Goal: Task Accomplishment & Management: Manage account settings

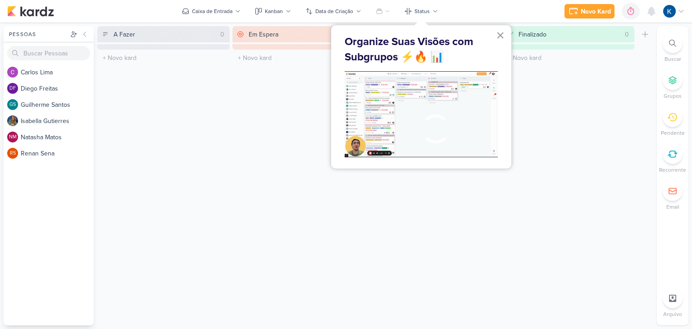
click at [500, 36] on button "×" at bounding box center [500, 35] width 9 height 14
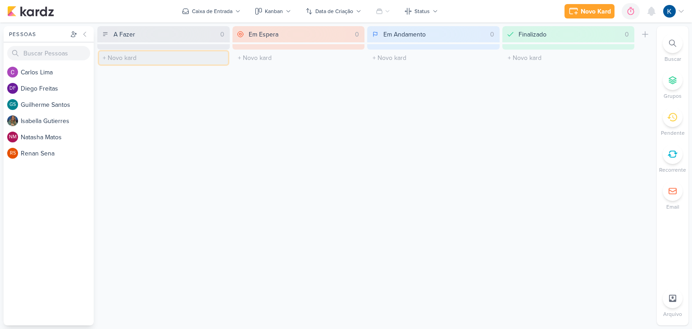
click at [108, 60] on input "text" at bounding box center [163, 57] width 129 height 13
type input "A"
click at [678, 155] on div at bounding box center [673, 154] width 20 height 20
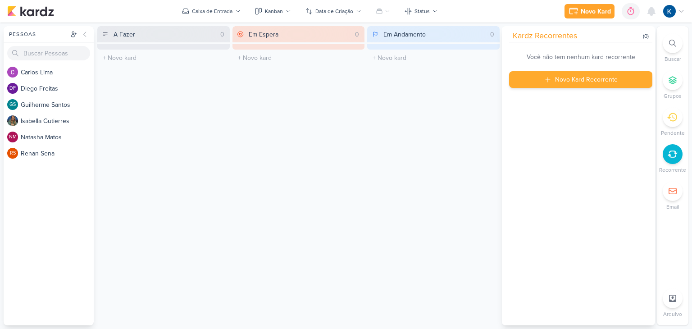
click at [589, 78] on div "Novo Kard Recorrente" at bounding box center [586, 79] width 63 height 9
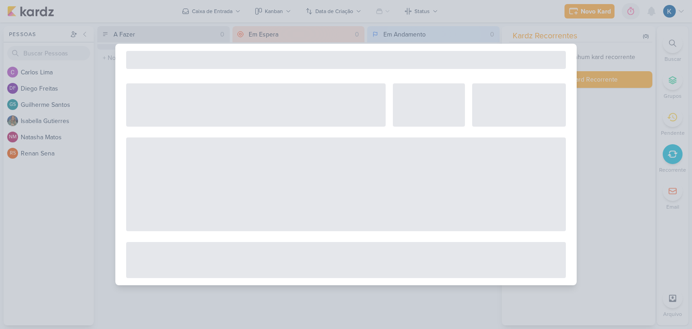
select select "5"
select select "pm"
select select "week"
select select "9"
select select "America/Sao_Paulo"
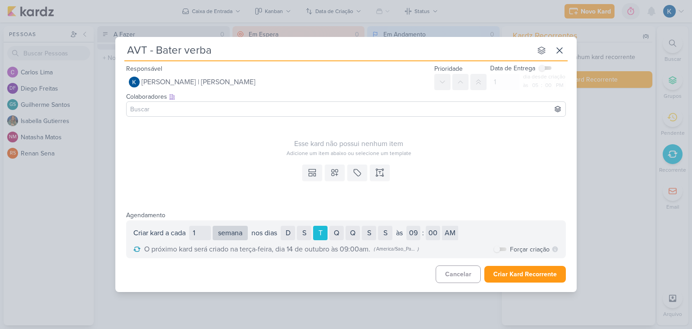
type input "AVT - Bater verba"
click at [231, 231] on select "dia semana mês" at bounding box center [230, 233] width 35 height 14
click at [214, 226] on select "dia semana mês" at bounding box center [230, 233] width 35 height 14
click at [275, 232] on select "01 02 03 04 05 06 07 08 09 10 11 12" at bounding box center [269, 233] width 14 height 14
click at [203, 237] on input "1" at bounding box center [200, 233] width 22 height 14
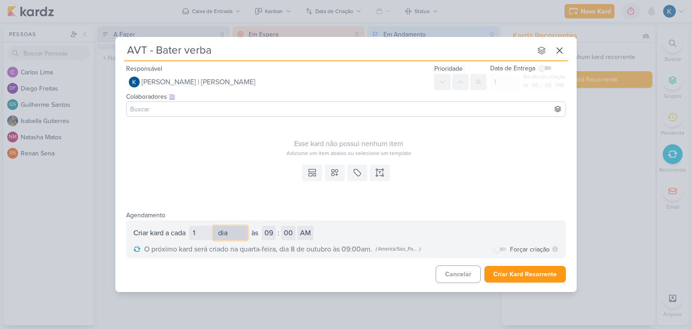
click at [226, 232] on select "dia semana mês" at bounding box center [230, 233] width 35 height 14
select select "week"
click at [214, 226] on select "dia semana mês" at bounding box center [230, 233] width 35 height 14
drag, startPoint x: 310, startPoint y: 234, endPoint x: 319, endPoint y: 231, distance: 9.7
click at [311, 233] on div "S" at bounding box center [304, 233] width 14 height 14
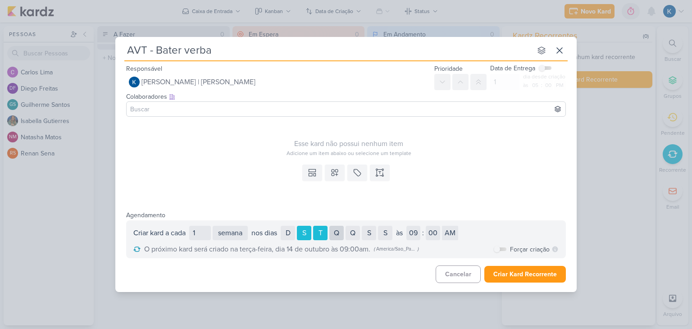
click at [338, 233] on div "Q" at bounding box center [336, 233] width 14 height 14
drag, startPoint x: 355, startPoint y: 229, endPoint x: 364, endPoint y: 230, distance: 9.0
click at [358, 229] on div "Q" at bounding box center [353, 233] width 14 height 14
drag, startPoint x: 373, startPoint y: 234, endPoint x: 343, endPoint y: 203, distance: 43.3
click at [372, 234] on div "S" at bounding box center [369, 233] width 14 height 14
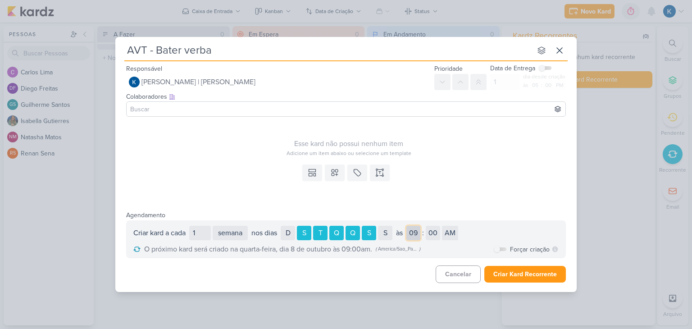
click at [420, 231] on select "01 02 03 04 05 06 07 08 09 10 11 12" at bounding box center [413, 233] width 14 height 14
select select "10"
click at [409, 226] on select "01 02 03 04 05 06 07 08 09 10 11 12" at bounding box center [413, 233] width 14 height 14
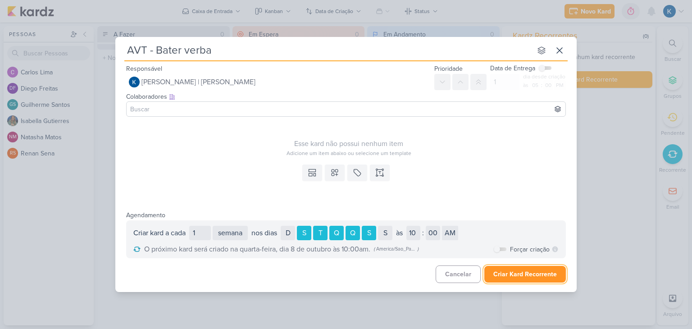
click at [510, 278] on button "Criar Kard Recorrente" at bounding box center [525, 274] width 82 height 17
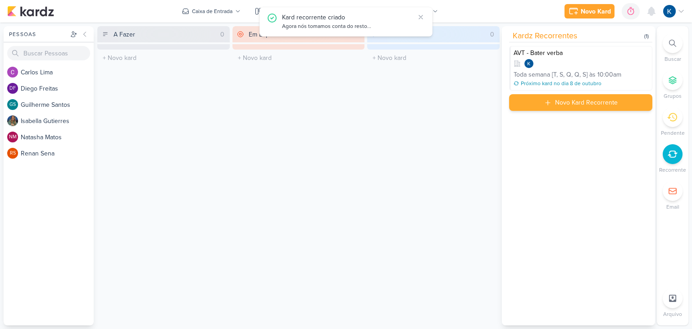
click at [587, 105] on div "Novo Kard Recorrente" at bounding box center [586, 102] width 63 height 9
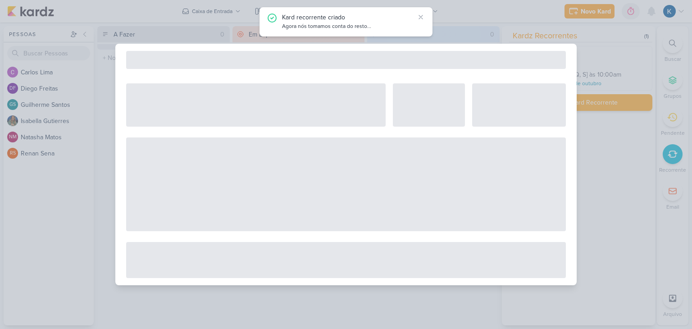
select select "5"
select select "pm"
select select "week"
select select "9"
select select "America/Sao_Paulo"
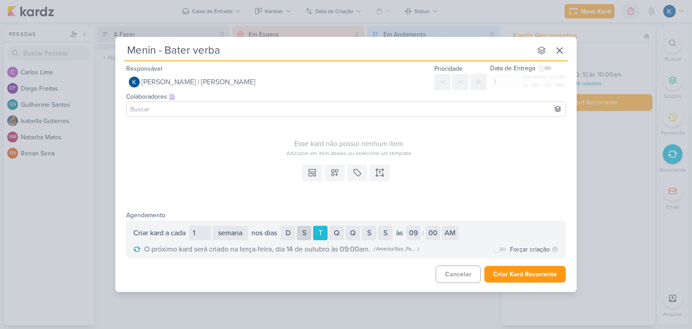
type input "Menin - Bater verba"
click at [309, 233] on div "S" at bounding box center [304, 233] width 14 height 14
click at [341, 232] on div "Q" at bounding box center [336, 233] width 14 height 14
click at [357, 232] on div "Q" at bounding box center [353, 233] width 14 height 14
click at [371, 231] on div "S" at bounding box center [369, 233] width 14 height 14
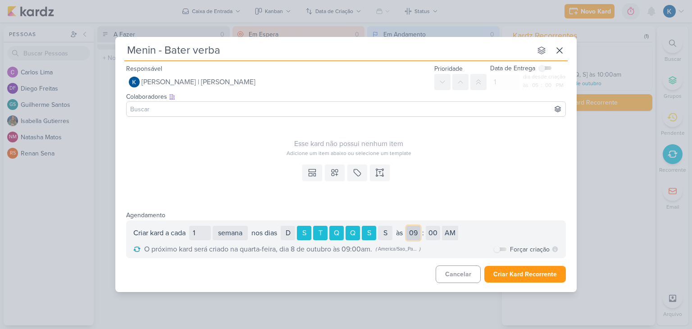
click at [417, 229] on select "01 02 03 04 05 06 07 08 09 10 11 12" at bounding box center [413, 233] width 14 height 14
select select "10"
click at [409, 226] on select "01 02 03 04 05 06 07 08 09 10 11 12" at bounding box center [413, 233] width 14 height 14
click at [511, 273] on button "Criar Kard Recorrente" at bounding box center [525, 274] width 82 height 17
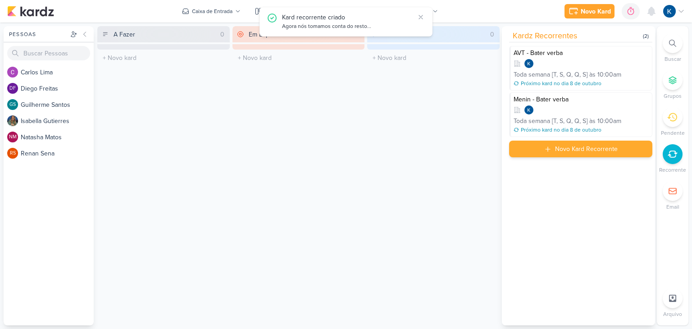
click at [580, 149] on div "Novo Kard Recorrente" at bounding box center [586, 148] width 63 height 9
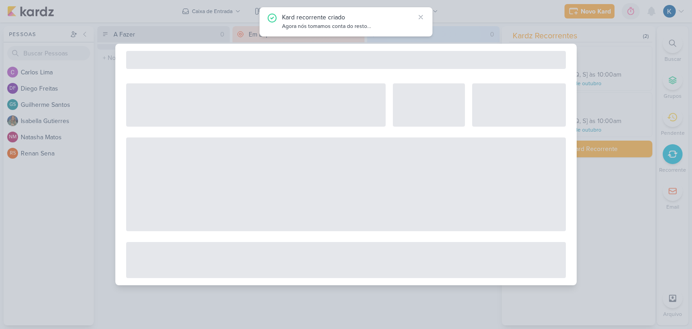
select select "5"
select select "pm"
select select "week"
select select "9"
select select "America/Sao_Paulo"
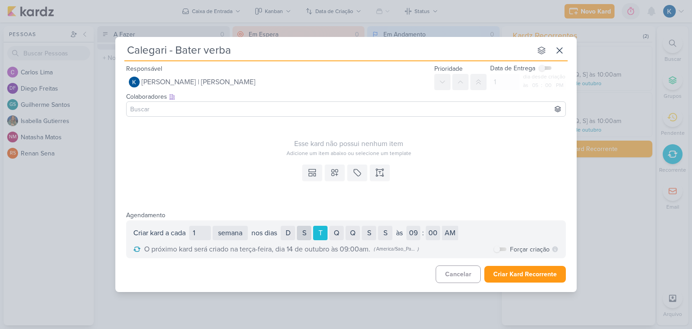
type input "Calegari - Bater verba"
click at [308, 236] on div "S" at bounding box center [304, 233] width 14 height 14
click at [337, 236] on div "Q" at bounding box center [336, 233] width 14 height 14
click at [355, 233] on div "Q" at bounding box center [353, 233] width 14 height 14
click at [369, 233] on div "S" at bounding box center [369, 233] width 14 height 14
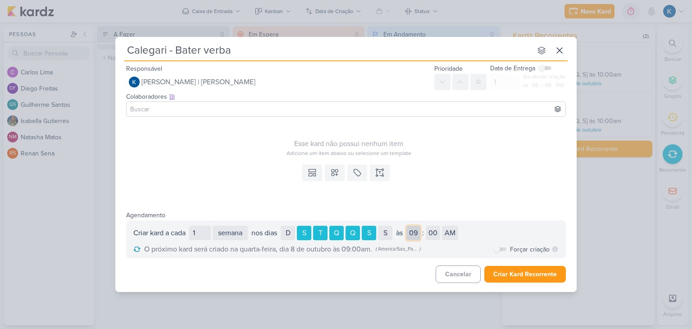
click at [420, 230] on select "01 02 03 04 05 06 07 08 09 10 11 12" at bounding box center [413, 233] width 14 height 14
select select "10"
click at [409, 226] on select "01 02 03 04 05 06 07 08 09 10 11 12" at bounding box center [413, 233] width 14 height 14
click at [544, 273] on button "Criar Kard Recorrente" at bounding box center [525, 274] width 82 height 17
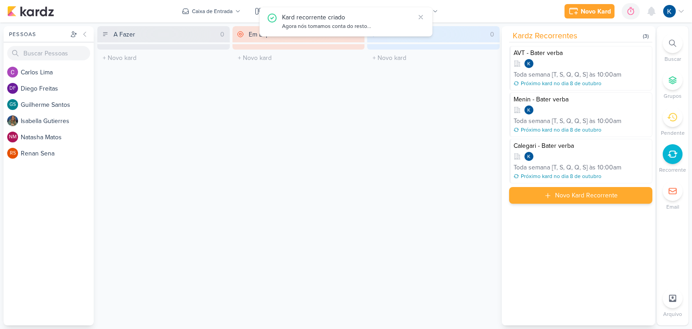
click at [581, 199] on div "Novo Kard Recorrente" at bounding box center [586, 195] width 63 height 9
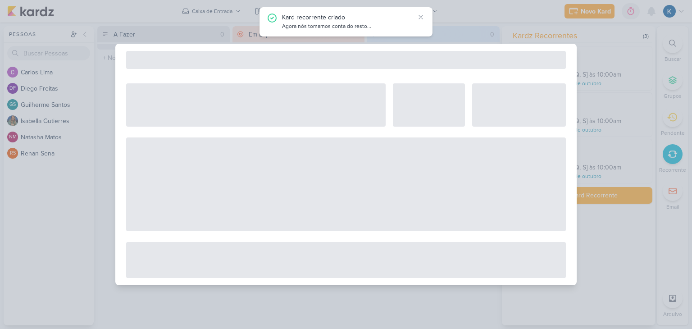
select select "5"
select select "pm"
select select "week"
select select "9"
select select "America/Sao_Paulo"
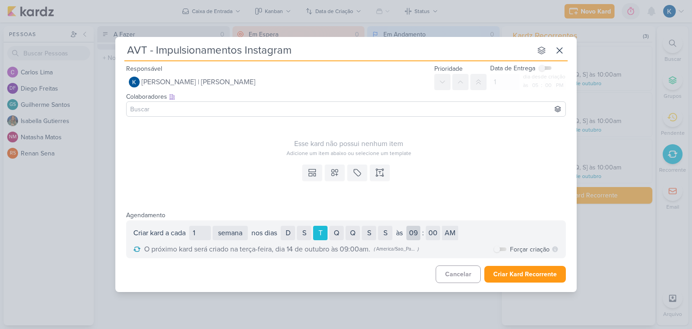
type input "AVT - Impulsionamentos Instagram"
click at [420, 235] on select "01 02 03 04 05 06 07 08 09 10 11 12" at bounding box center [413, 233] width 14 height 14
click at [419, 226] on select "01 02 03 04 05 06 07 08 09 10 11 12" at bounding box center [413, 233] width 14 height 14
select select "12"
click at [409, 226] on select "01 02 03 04 05 06 07 08 09 10 11 12" at bounding box center [413, 233] width 14 height 14
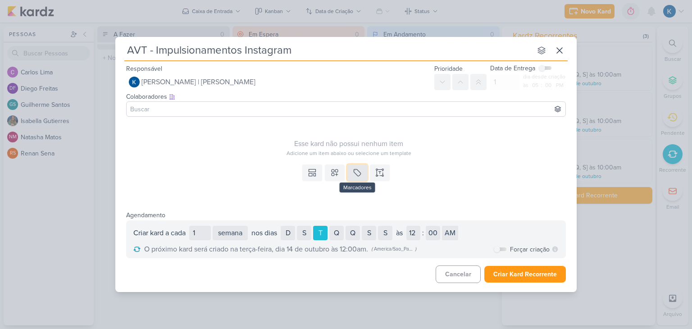
click at [358, 168] on icon at bounding box center [357, 172] width 9 height 9
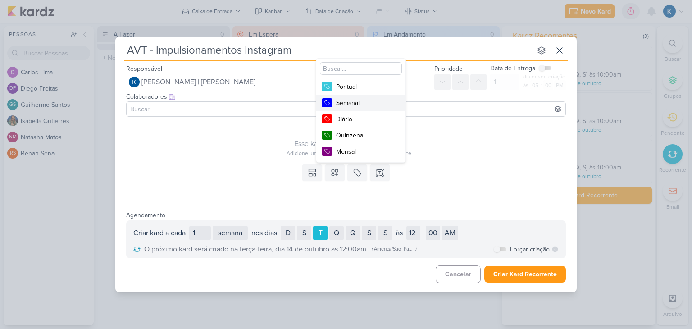
click at [359, 103] on div "Semanal" at bounding box center [365, 102] width 59 height 9
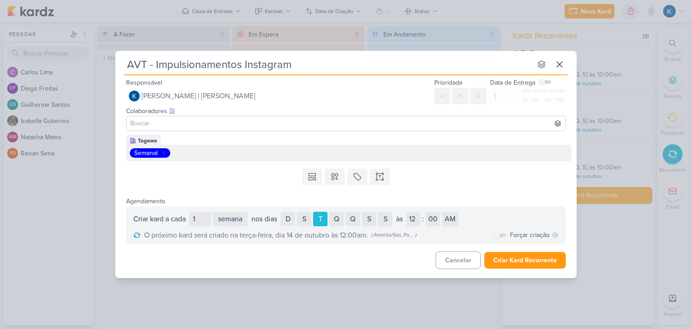
click at [148, 139] on div "Tagawa" at bounding box center [147, 140] width 19 height 8
click at [355, 176] on icon at bounding box center [357, 176] width 9 height 9
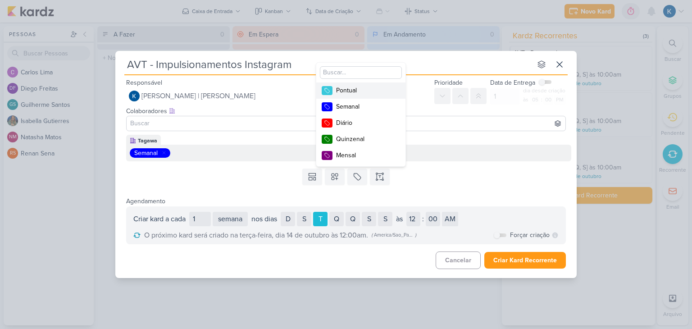
drag, startPoint x: 246, startPoint y: 165, endPoint x: 139, endPoint y: 140, distance: 110.6
click at [241, 164] on div "Responsável Kayllanie Mendes | Tagawa Nenhum contato encontrado create new cont…" at bounding box center [345, 174] width 461 height 194
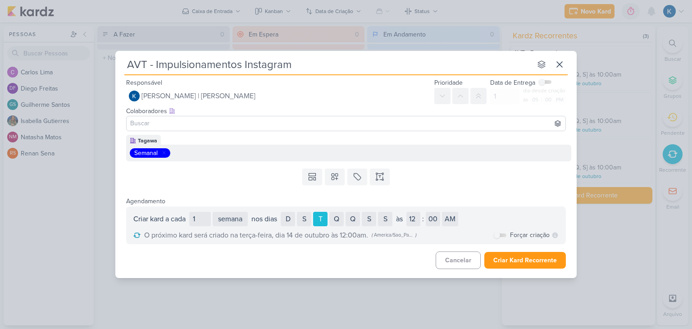
click at [534, 150] on div "Semanal" at bounding box center [349, 152] width 438 height 9
drag, startPoint x: 156, startPoint y: 154, endPoint x: 166, endPoint y: 154, distance: 9.5
click at [166, 154] on div "Semanal" at bounding box center [150, 152] width 41 height 9
click at [166, 154] on icon at bounding box center [163, 152] width 5 height 5
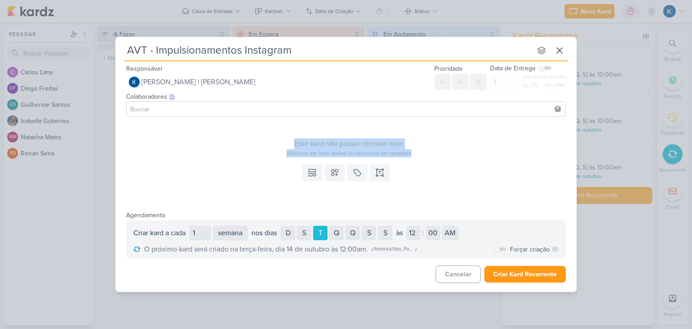
click at [450, 157] on div "Adicione um item abaixo ou selecione um template" at bounding box center [348, 153] width 445 height 8
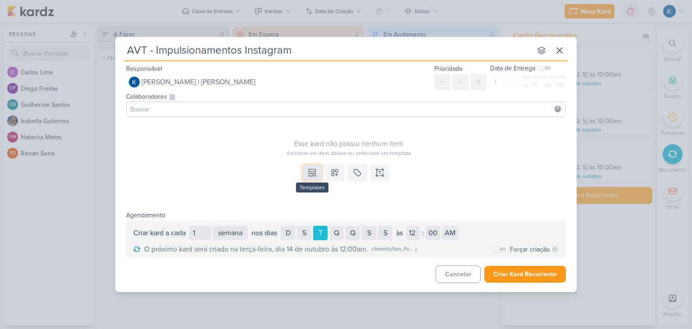
click at [316, 176] on icon at bounding box center [312, 172] width 9 height 9
click at [276, 175] on div "Templates Você ainda não tem nenhum template Crie um template em configurações …" at bounding box center [345, 181] width 461 height 41
click at [338, 172] on icon at bounding box center [334, 172] width 9 height 9
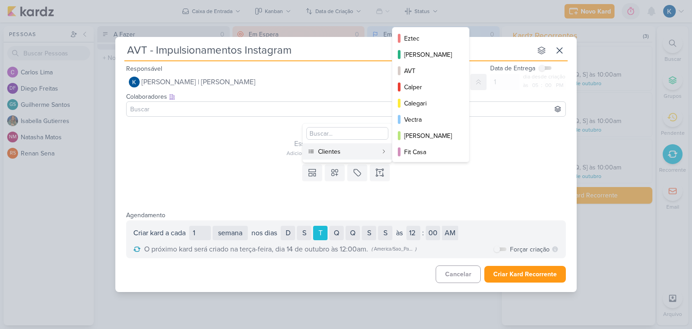
click at [350, 155] on div "Clientes" at bounding box center [347, 151] width 59 height 9
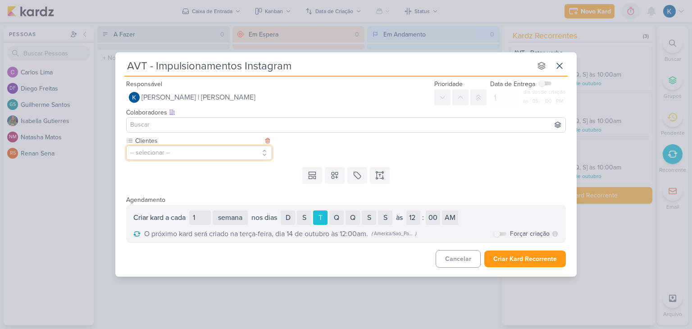
click at [213, 148] on button "-- selecionar --" at bounding box center [199, 153] width 146 height 14
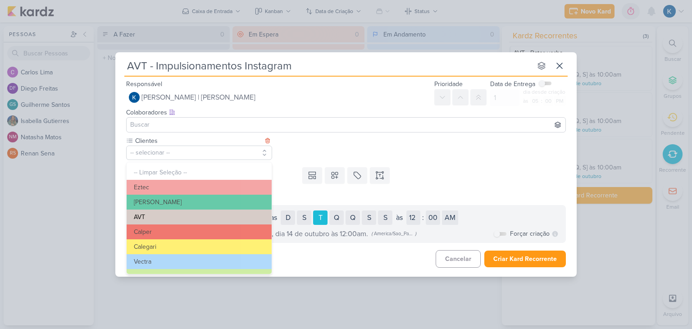
click at [166, 219] on button "AVT" at bounding box center [199, 216] width 145 height 15
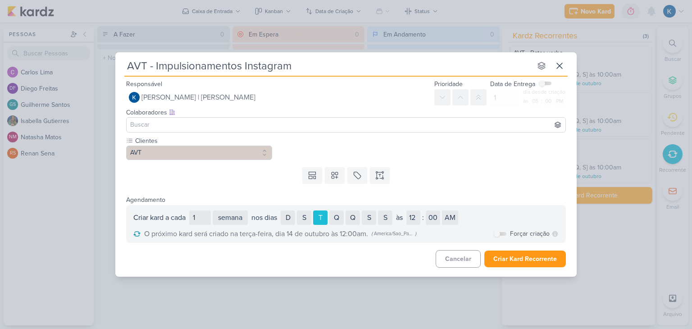
click at [189, 182] on div "Templates Você ainda não tem nenhum template Crie um template em configurações …" at bounding box center [345, 175] width 461 height 23
click at [519, 259] on button "Criar Kard Recorrente" at bounding box center [525, 258] width 82 height 17
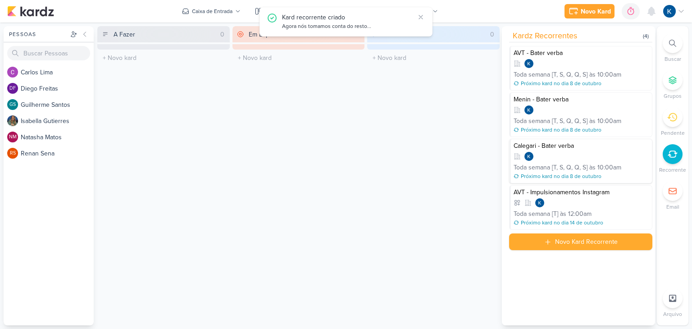
click at [560, 150] on div "Calegari - Bater verba Toda semana [T, S, Q, Q, S] às 10:00am Próximo kard no d…" at bounding box center [580, 161] width 143 height 45
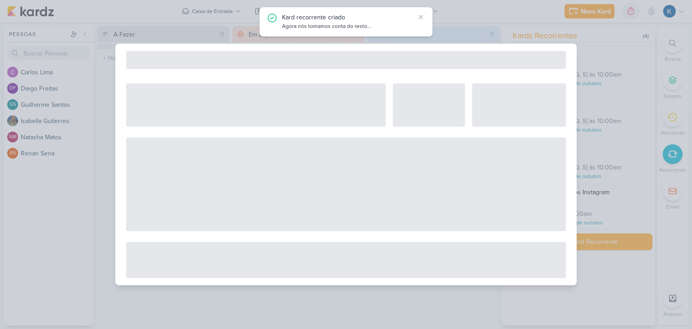
select select "12"
select select "week"
select select "10"
select select "America/Sao_Paulo"
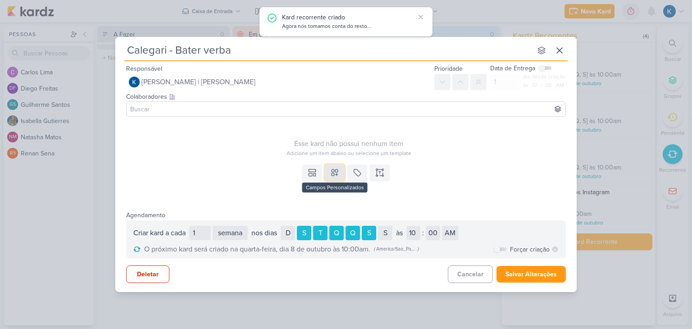
click at [335, 172] on icon at bounding box center [335, 172] width 6 height 6
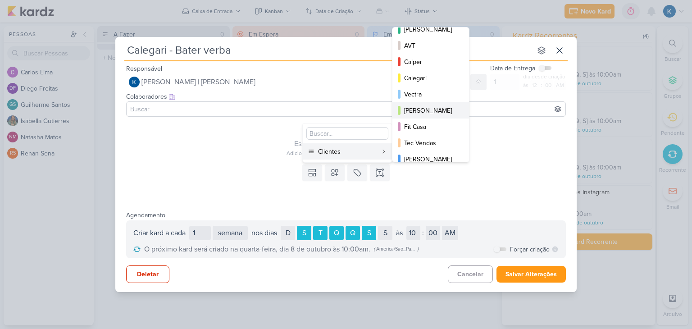
scroll to position [45, 0]
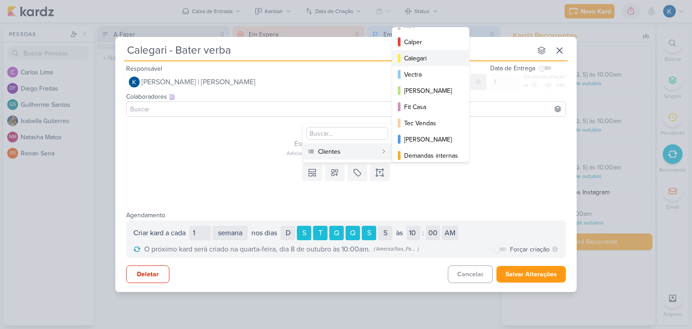
click at [428, 60] on div "Calegari" at bounding box center [431, 58] width 54 height 9
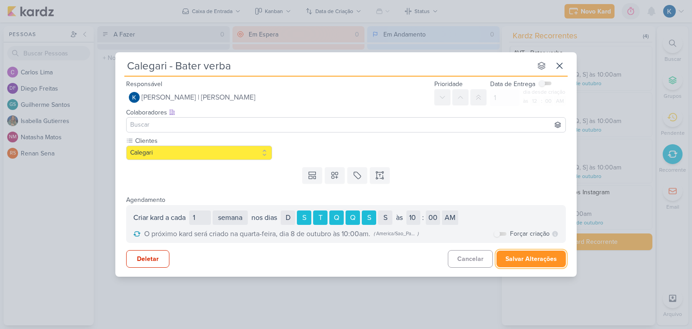
click at [524, 259] on button "Salvar Alterações" at bounding box center [530, 258] width 69 height 17
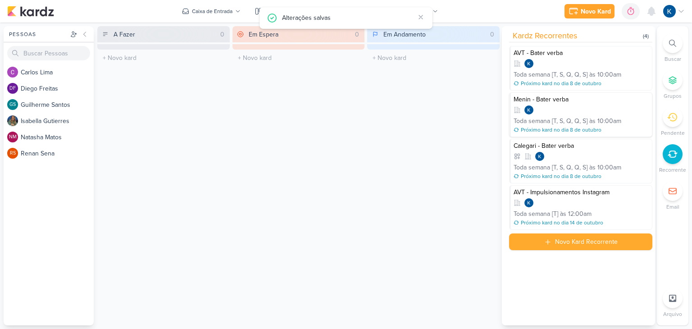
click at [562, 106] on div at bounding box center [582, 109] width 136 height 9
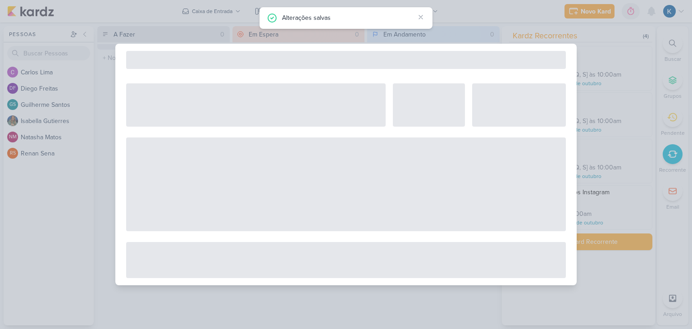
select select "12"
select select "week"
select select "10"
select select "America/Sao_Paulo"
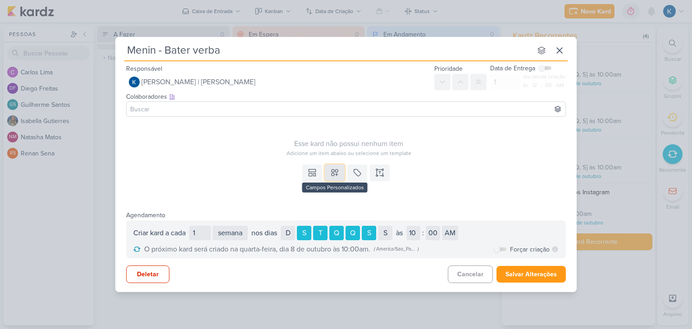
click at [339, 172] on button at bounding box center [335, 172] width 20 height 16
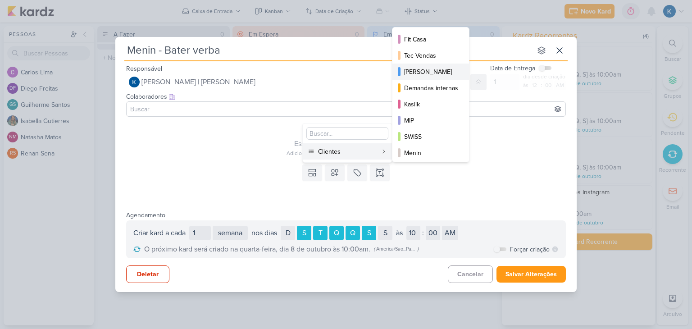
scroll to position [130, 0]
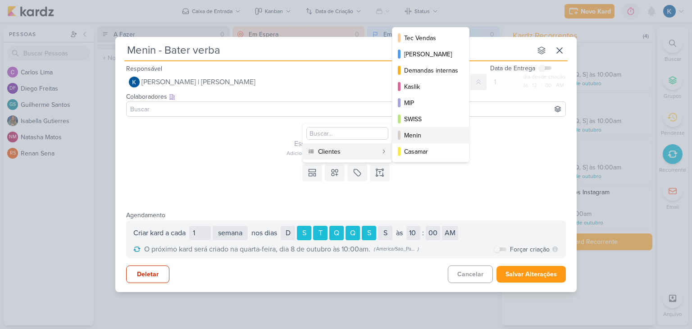
click at [420, 135] on div "Menin" at bounding box center [431, 135] width 54 height 9
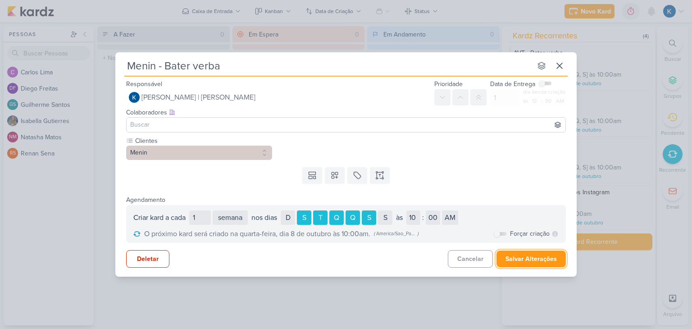
click at [516, 256] on button "Salvar Alterações" at bounding box center [530, 258] width 69 height 17
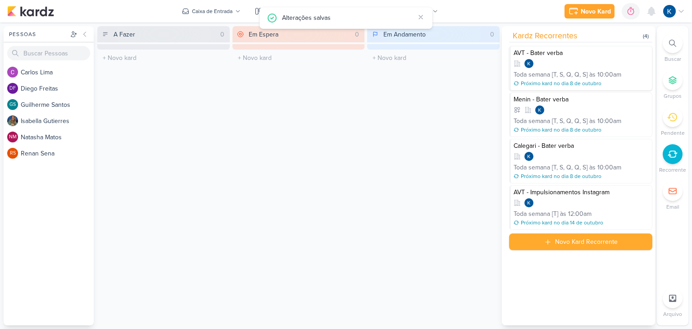
click at [564, 62] on div at bounding box center [582, 63] width 136 height 9
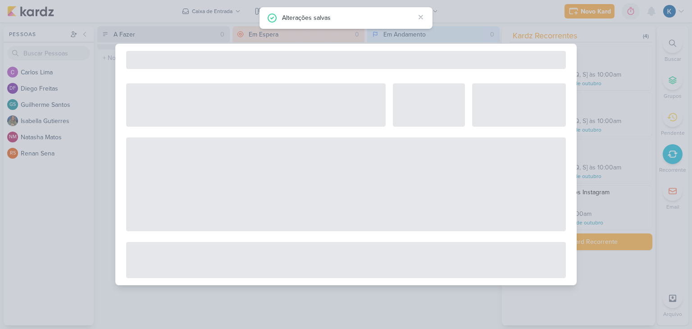
select select "12"
select select "week"
select select "10"
select select "America/Sao_Paulo"
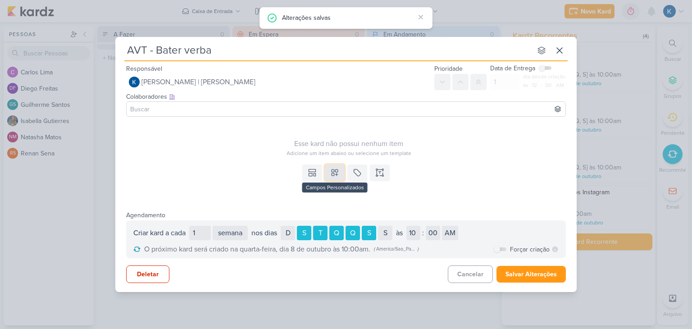
click at [337, 176] on icon at bounding box center [334, 172] width 9 height 9
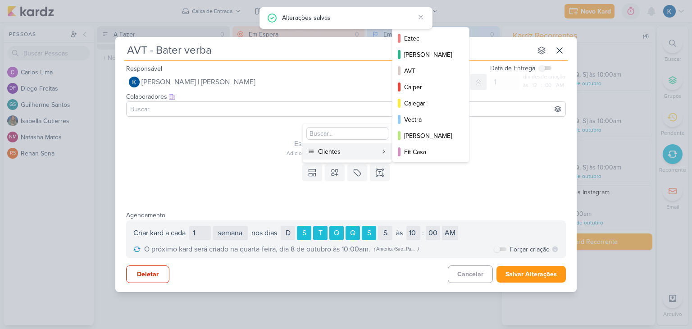
click at [342, 149] on div "Clientes" at bounding box center [347, 151] width 59 height 9
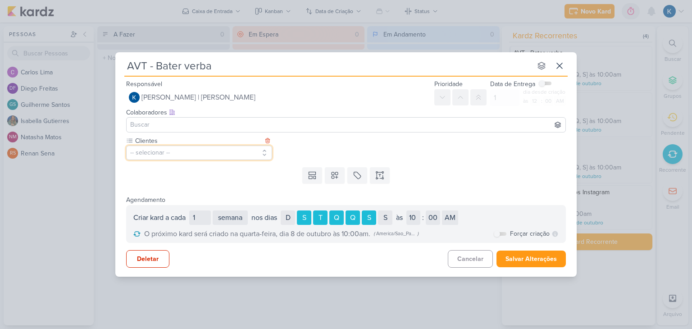
click at [198, 150] on button "-- selecionar --" at bounding box center [199, 153] width 146 height 14
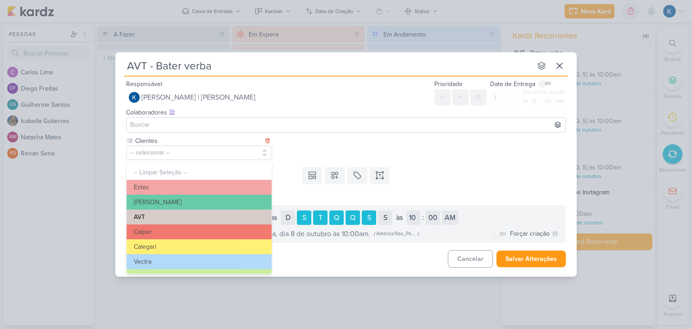
click at [169, 215] on button "AVT" at bounding box center [199, 216] width 145 height 15
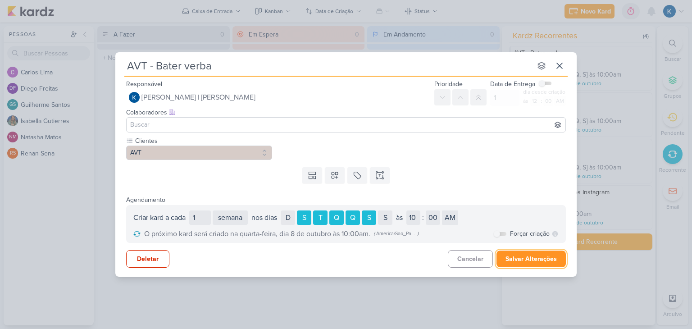
click at [528, 257] on button "Salvar Alterações" at bounding box center [530, 258] width 69 height 17
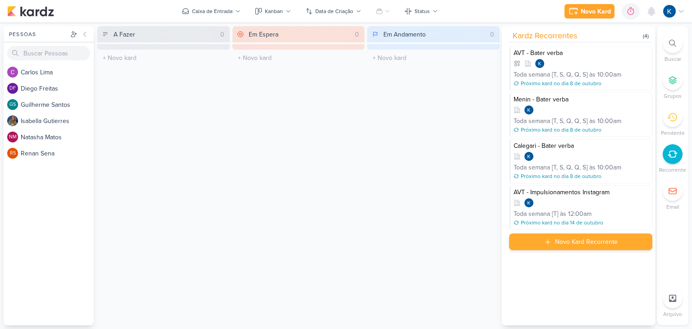
click at [578, 238] on div "Novo Kard Recorrente" at bounding box center [586, 241] width 63 height 9
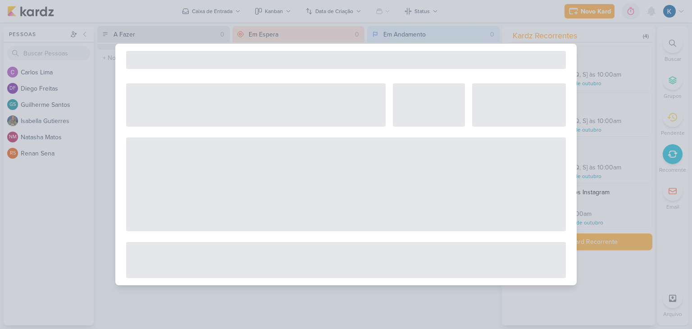
select select "5"
select select "pm"
select select "week"
select select "9"
select select "America/Sao_Paulo"
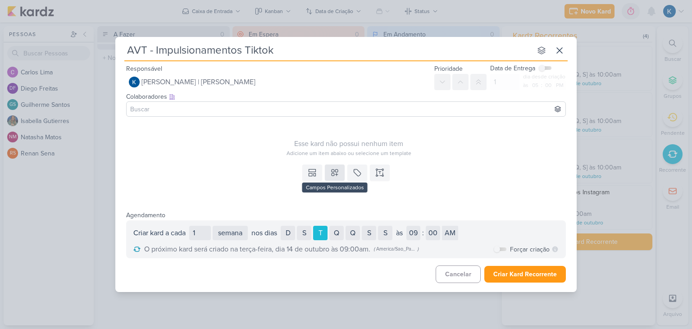
type input "AVT - Impulsionamentos Tiktok"
click at [332, 170] on icon at bounding box center [335, 172] width 6 height 6
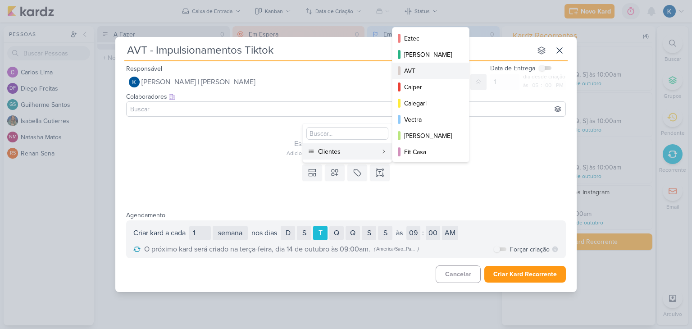
click at [427, 72] on div "AVT" at bounding box center [431, 70] width 54 height 9
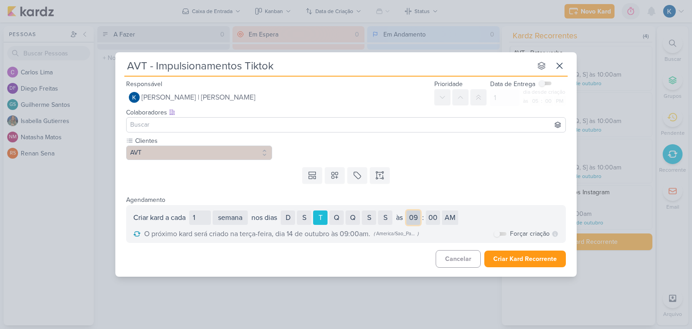
click at [419, 218] on select "01 02 03 04 05 06 07 08 09 10 11 12" at bounding box center [413, 217] width 14 height 14
select select "12"
click at [409, 210] on select "01 02 03 04 05 06 07 08 09 10 11 12" at bounding box center [413, 217] width 14 height 14
click at [508, 259] on button "Criar Kard Recorrente" at bounding box center [525, 258] width 82 height 17
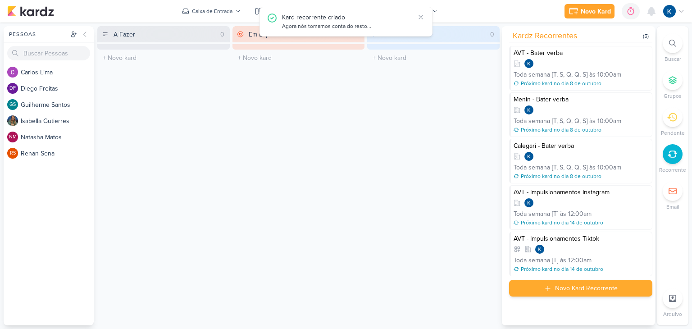
click at [570, 292] on div "Novo Kard Recorrente" at bounding box center [580, 288] width 143 height 17
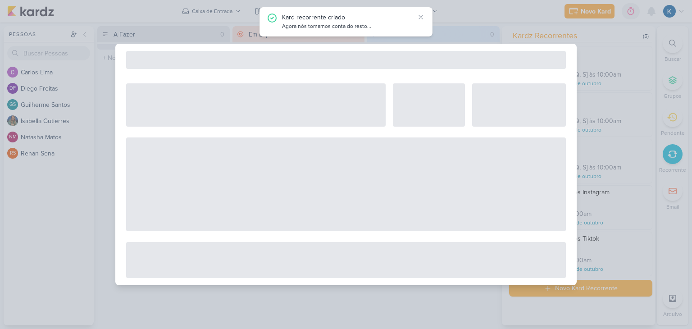
select select "5"
select select "pm"
select select "week"
select select "9"
select select "America/Sao_Paulo"
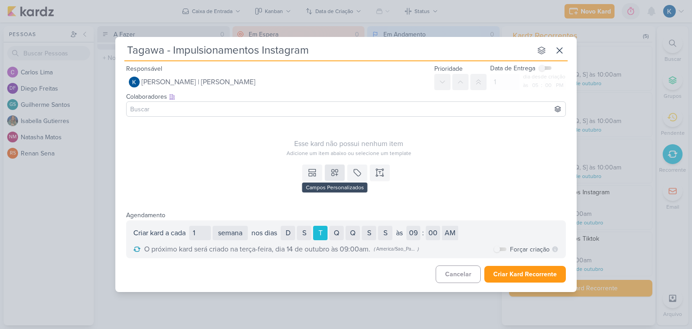
type input "Tagawa - Impulsionamentos Instagram"
click at [335, 173] on icon at bounding box center [334, 172] width 9 height 9
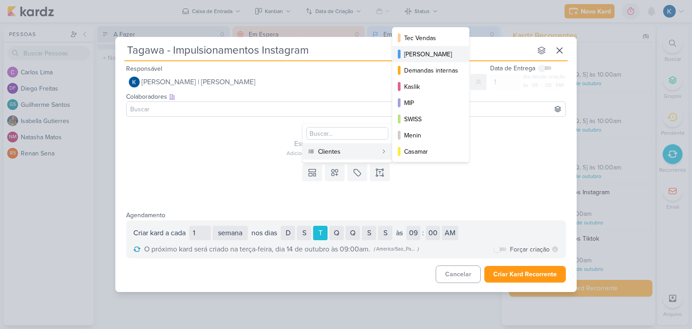
click at [440, 57] on div "[PERSON_NAME]" at bounding box center [431, 54] width 54 height 9
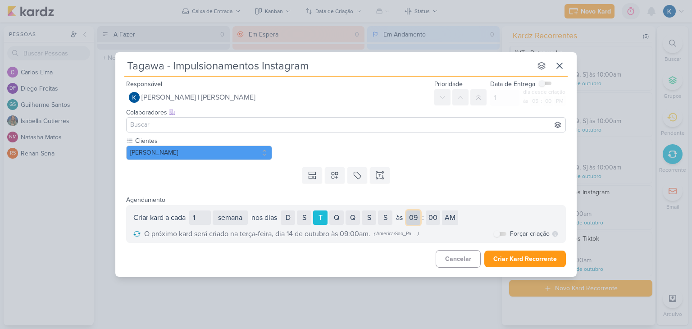
click at [420, 218] on select "01 02 03 04 05 06 07 08 09 10 11 12" at bounding box center [413, 217] width 14 height 14
select select "12"
click at [409, 210] on select "01 02 03 04 05 06 07 08 09 10 11 12" at bounding box center [413, 217] width 14 height 14
click at [436, 174] on div "Templates Campos Personalizados Clientes Eztec ARTZ AVT Calper MIP" at bounding box center [345, 175] width 461 height 23
click at [512, 260] on button "Criar Kard Recorrente" at bounding box center [525, 258] width 82 height 17
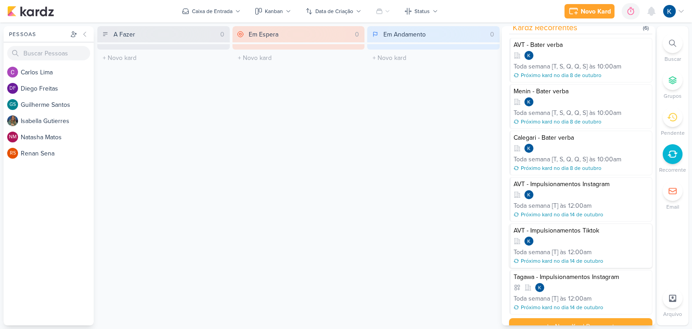
scroll to position [0, 0]
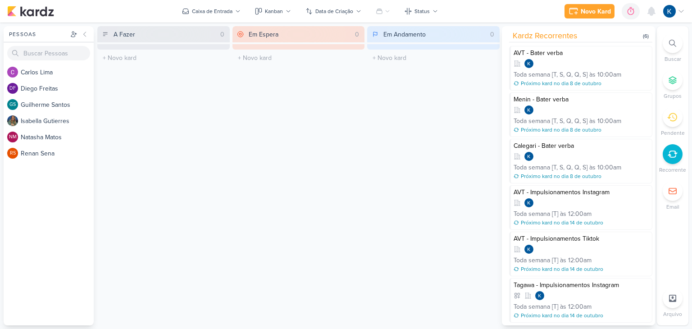
click at [440, 139] on div "Em Andamento 0 Mover Para Esquerda Mover Para Direita [GEOGRAPHIC_DATA] O títul…" at bounding box center [433, 175] width 132 height 299
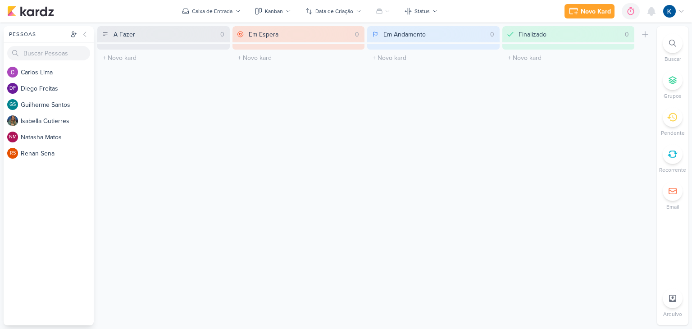
click at [679, 191] on div at bounding box center [673, 191] width 20 height 20
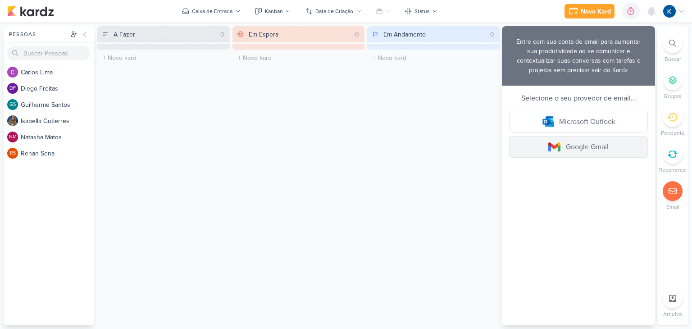
click at [589, 147] on link "Google Gmail" at bounding box center [578, 147] width 139 height 22
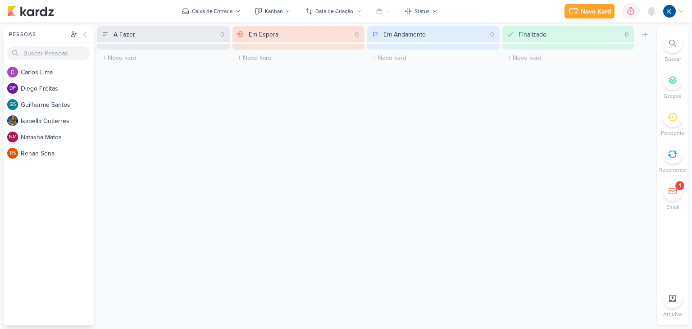
click at [676, 193] on icon at bounding box center [672, 191] width 7 height 6
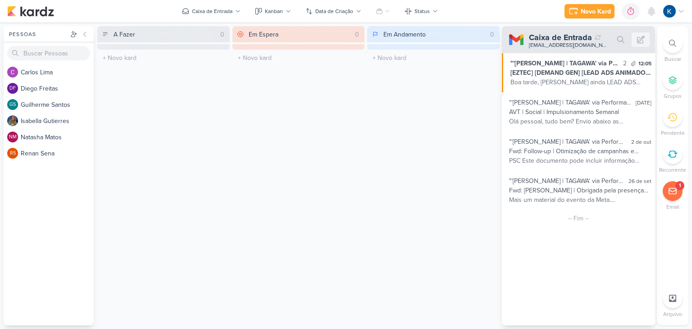
click at [465, 225] on div "Em Andamento 0 Mover Para Esquerda Mover Para Direita [GEOGRAPHIC_DATA] O títul…" at bounding box center [433, 175] width 132 height 299
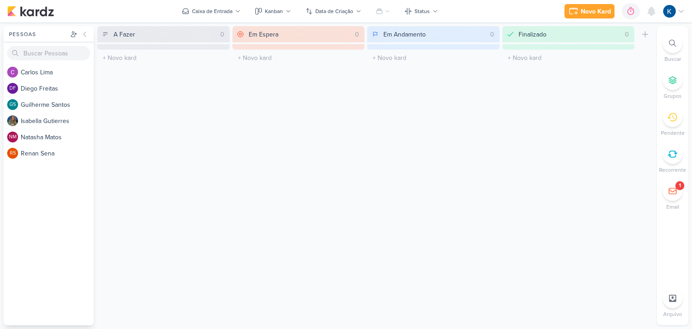
click at [674, 194] on icon at bounding box center [672, 191] width 9 height 9
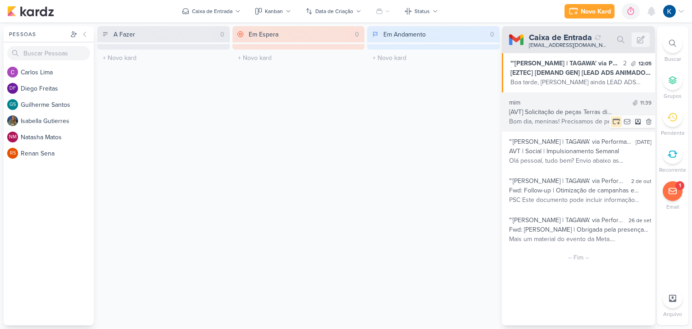
click at [615, 122] on icon at bounding box center [616, 121] width 9 height 9
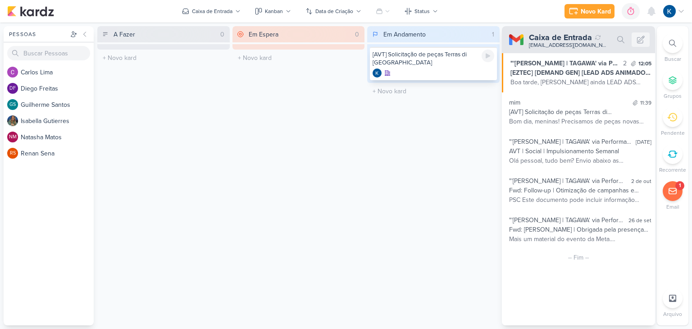
click at [415, 68] on div at bounding box center [434, 72] width 122 height 9
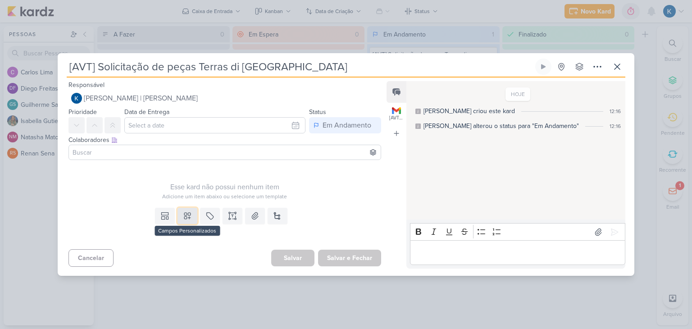
click at [190, 216] on button at bounding box center [187, 216] width 20 height 16
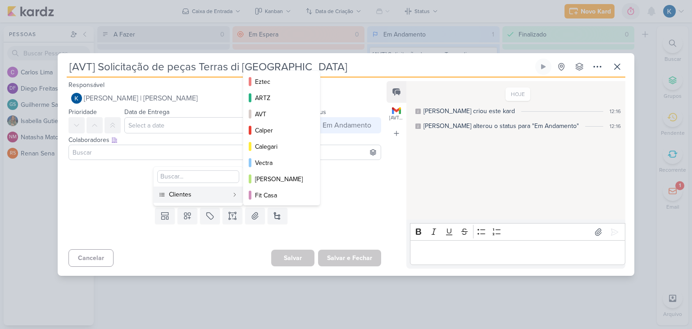
click at [181, 196] on div "Clientes" at bounding box center [198, 194] width 59 height 9
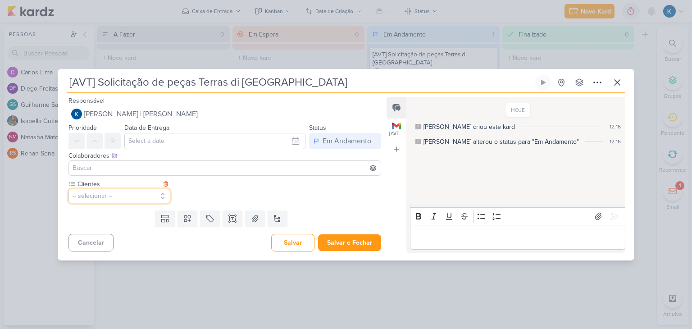
click at [136, 194] on button "-- selecionar --" at bounding box center [119, 196] width 102 height 14
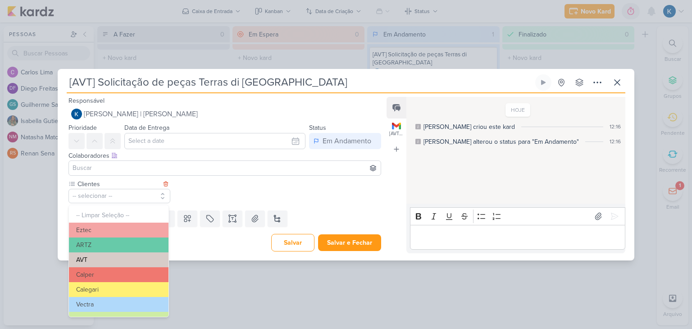
click at [94, 255] on button "AVT" at bounding box center [119, 259] width 100 height 15
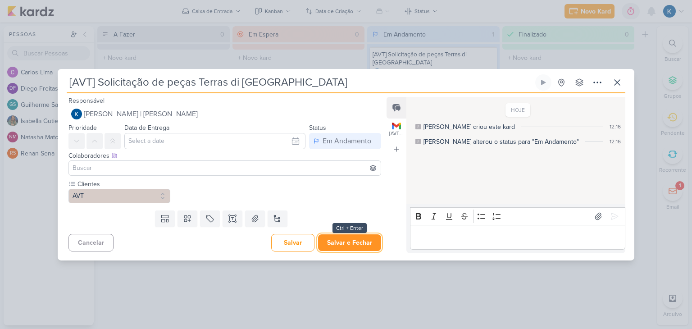
click at [354, 243] on button "Salvar e Fechar" at bounding box center [349, 242] width 63 height 17
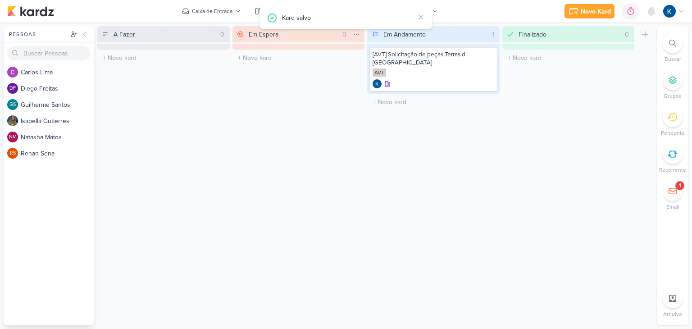
drag, startPoint x: 329, startPoint y: 37, endPoint x: 344, endPoint y: 37, distance: 15.3
click at [344, 37] on div "Em Espera 0 Mover Para Esquerda Mover Para Direita [GEOGRAPHIC_DATA]" at bounding box center [298, 34] width 132 height 16
drag, startPoint x: 359, startPoint y: 45, endPoint x: 349, endPoint y: 68, distance: 24.8
click at [360, 46] on div at bounding box center [298, 46] width 132 height 5
drag, startPoint x: 441, startPoint y: 36, endPoint x: 395, endPoint y: 47, distance: 48.1
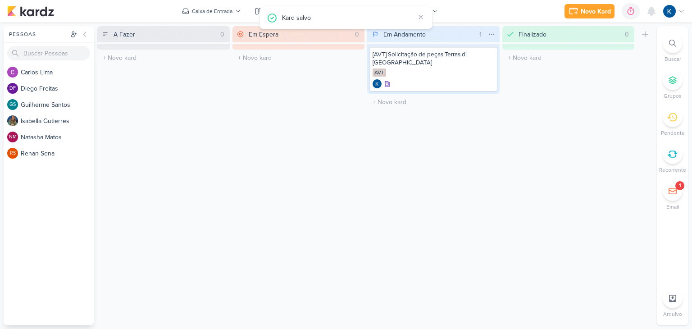
click at [423, 40] on input "Em Andamento" at bounding box center [429, 34] width 94 height 13
click at [336, 105] on div "Em Espera 0 Mover Para Esquerda Mover Para Direita [GEOGRAPHIC_DATA] O título d…" at bounding box center [298, 175] width 132 height 299
click at [419, 9] on div "Status" at bounding box center [421, 11] width 15 height 8
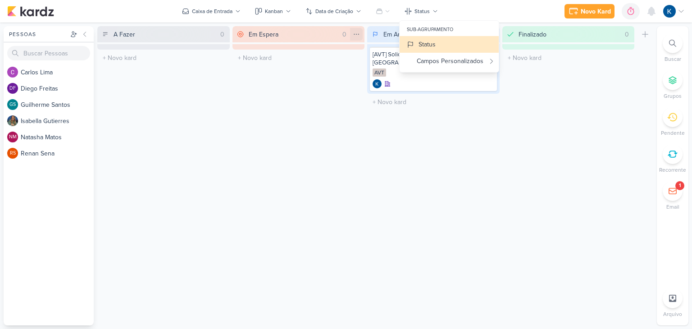
drag, startPoint x: 325, startPoint y: 33, endPoint x: 359, endPoint y: 38, distance: 33.7
click at [346, 35] on div "Em Espera 0 Mover Para Esquerda Mover Para Direita [GEOGRAPHIC_DATA]" at bounding box center [298, 34] width 132 height 16
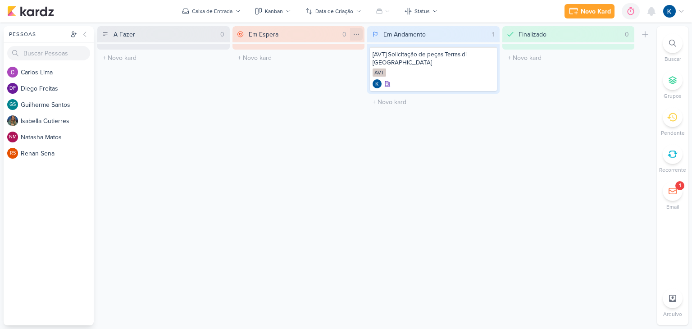
click at [361, 34] on div at bounding box center [356, 34] width 13 height 13
click at [337, 64] on div "Mover Para Direita" at bounding box center [316, 67] width 51 height 9
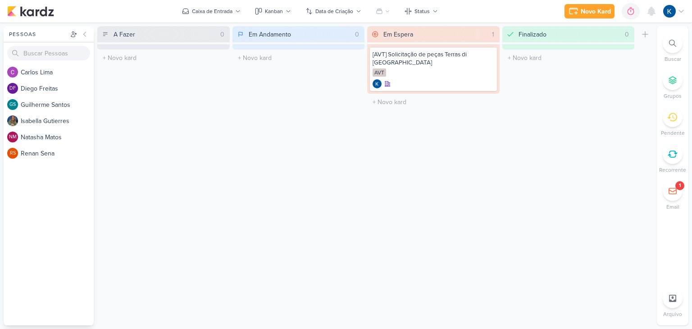
click at [673, 188] on icon at bounding box center [672, 191] width 9 height 9
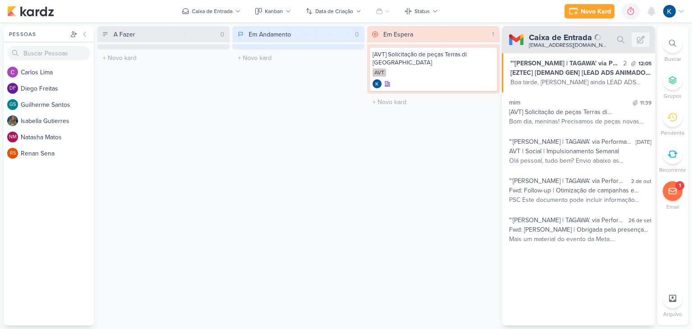
click at [499, 191] on div "A Fazer 0 Mover Para Esquerda Mover Para Direita [GEOGRAPHIC_DATA] O título do …" at bounding box center [375, 175] width 556 height 299
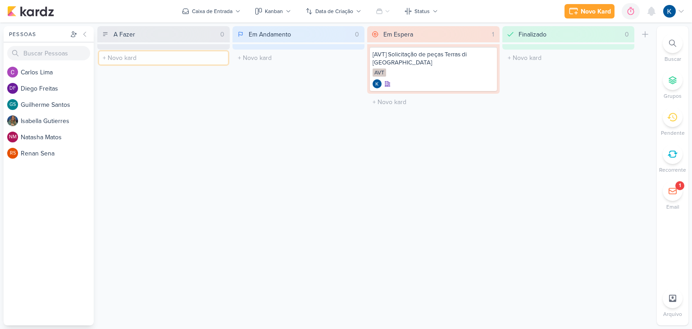
click at [137, 60] on input "text" at bounding box center [163, 57] width 129 height 13
click at [671, 154] on icon at bounding box center [673, 154] width 10 height 10
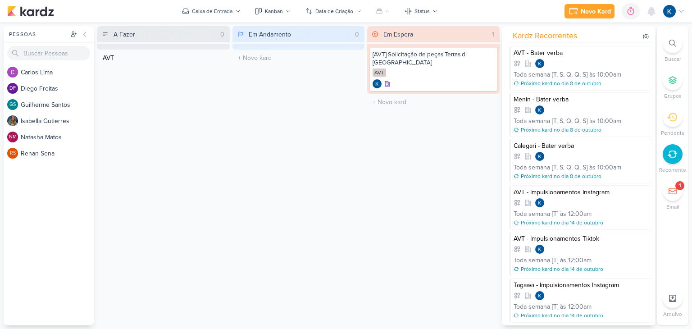
click at [391, 171] on div "Em Espera 1 Mover Para Esquerda Mover Para Direita [GEOGRAPHIC_DATA] [AVT] Soli…" at bounding box center [433, 175] width 132 height 299
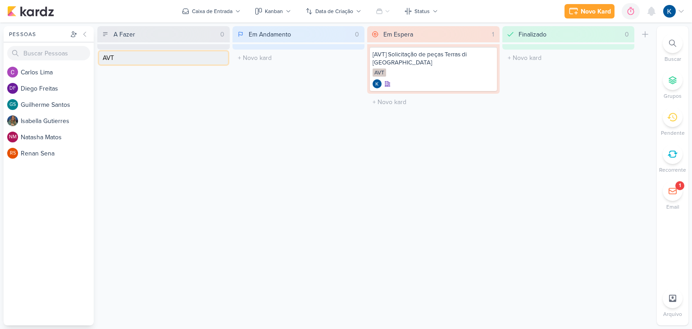
click at [144, 59] on input "AVT" at bounding box center [163, 57] width 129 height 13
type input "AVT - Bater Verba"
click at [164, 60] on div at bounding box center [164, 64] width 122 height 9
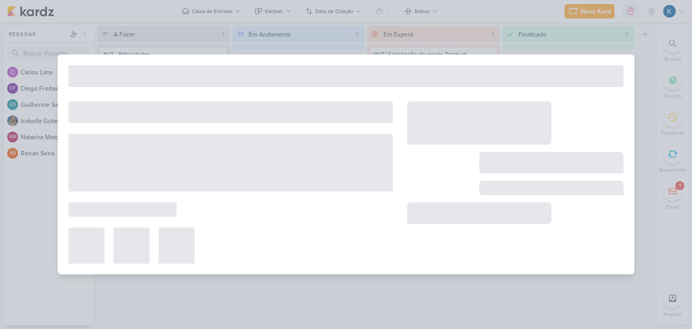
type input "AVT - Bater Verba"
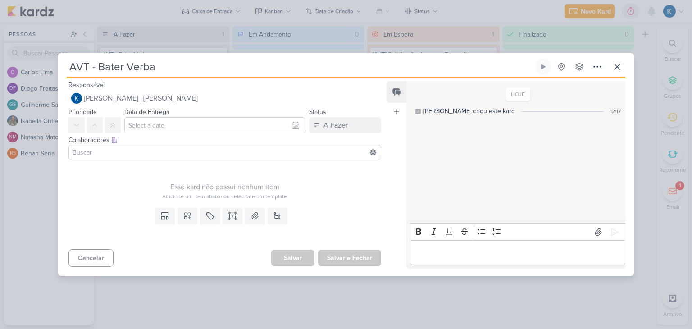
click at [133, 68] on input "AVT - Bater Verba" at bounding box center [300, 67] width 467 height 16
type input "AVT - Bater verba"
drag, startPoint x: 123, startPoint y: 194, endPoint x: 164, endPoint y: 181, distance: 43.5
click at [123, 194] on div "Adicione um item abaixo ou selecione um template" at bounding box center [224, 196] width 313 height 8
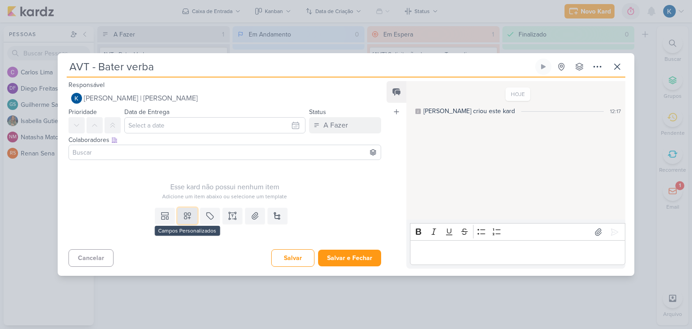
click at [187, 216] on icon at bounding box center [187, 215] width 9 height 9
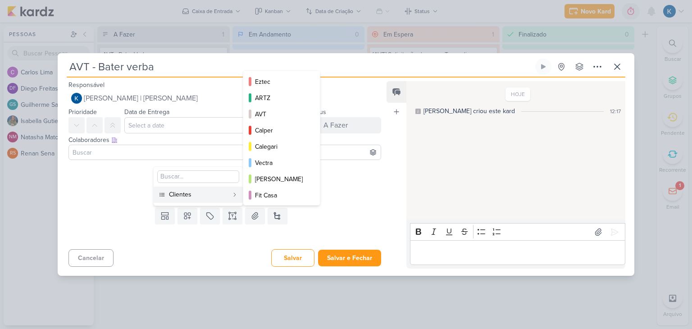
click at [191, 194] on div "Clientes" at bounding box center [198, 194] width 59 height 9
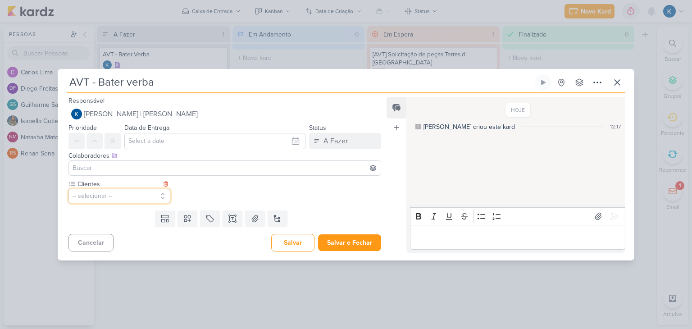
click at [133, 195] on button "-- selecionar --" at bounding box center [119, 196] width 102 height 14
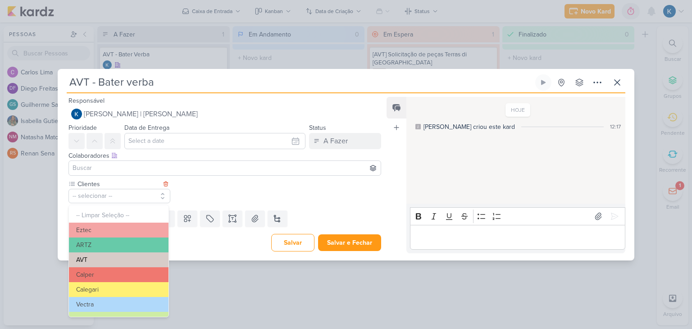
click at [87, 263] on button "AVT" at bounding box center [119, 259] width 100 height 15
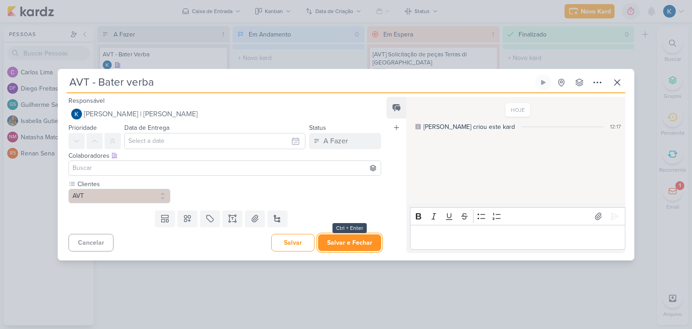
click at [350, 243] on button "Salvar e Fechar" at bounding box center [349, 242] width 63 height 17
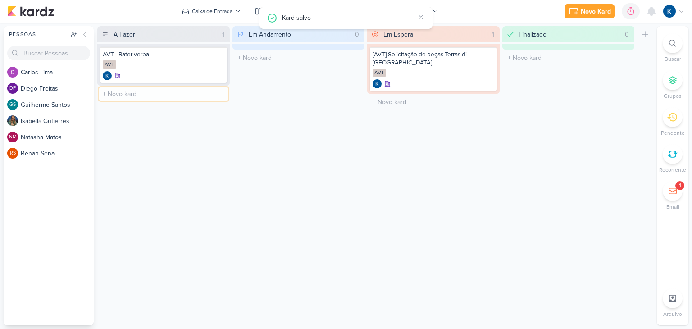
click at [128, 94] on input "text" at bounding box center [163, 93] width 129 height 13
type input "Menin - Bater verba"
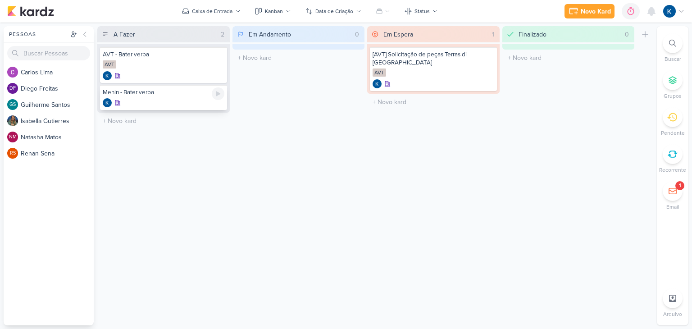
click at [164, 96] on div "Menin - Bater verba" at bounding box center [163, 97] width 127 height 25
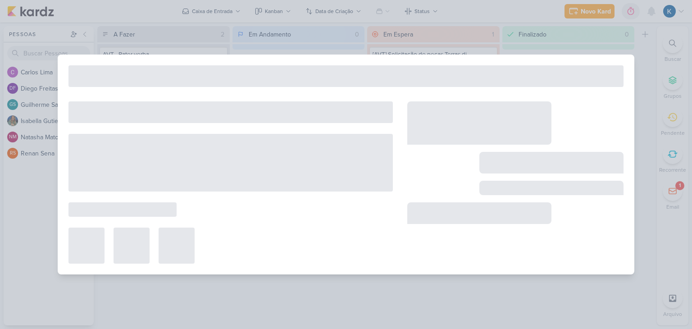
type input "Menin - Bater verba"
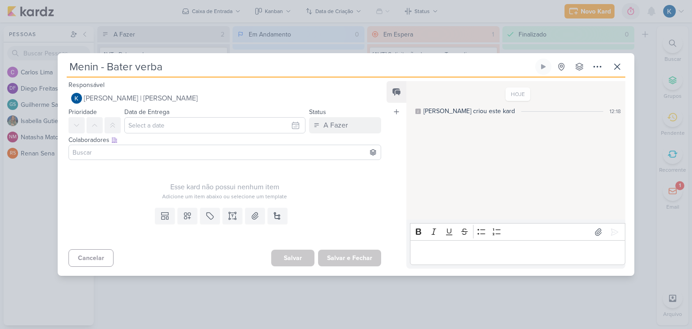
click at [167, 153] on input at bounding box center [225, 152] width 308 height 11
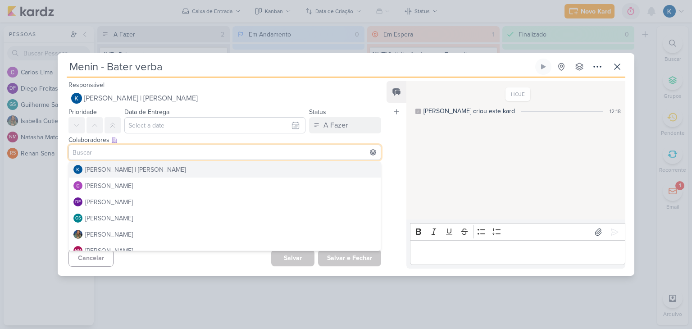
click at [407, 191] on div "HOJE [PERSON_NAME] criou este kard 12:18" at bounding box center [515, 150] width 218 height 137
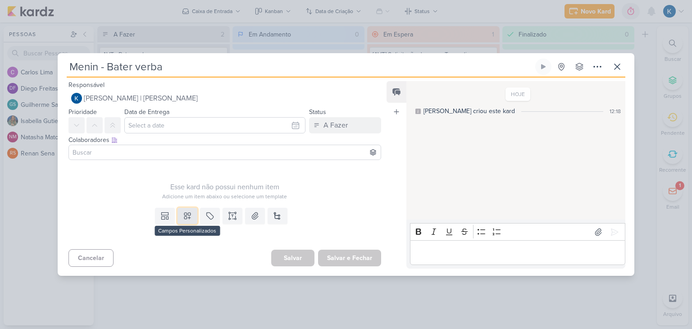
click at [183, 215] on icon at bounding box center [187, 215] width 9 height 9
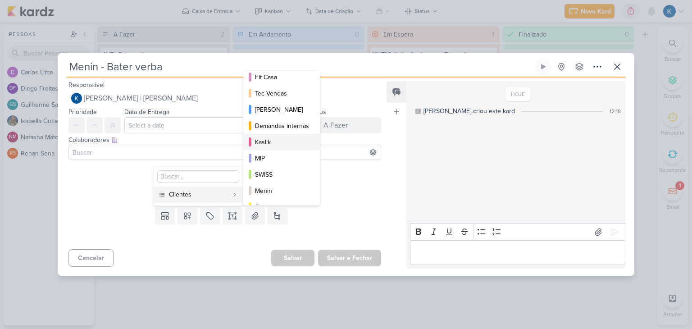
scroll to position [130, 0]
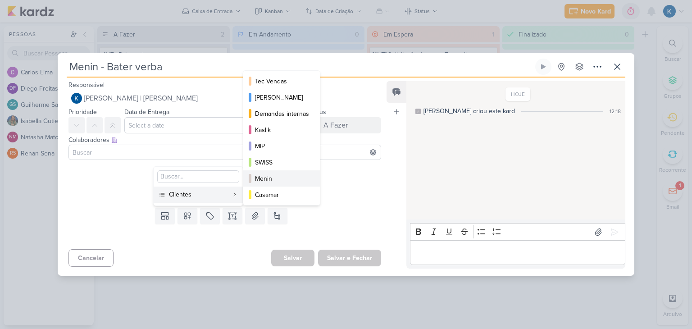
click at [275, 177] on div "Menin" at bounding box center [282, 178] width 54 height 9
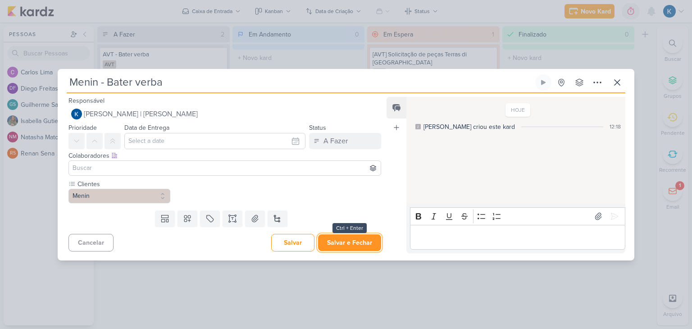
click at [341, 241] on button "Salvar e Fechar" at bounding box center [349, 242] width 63 height 17
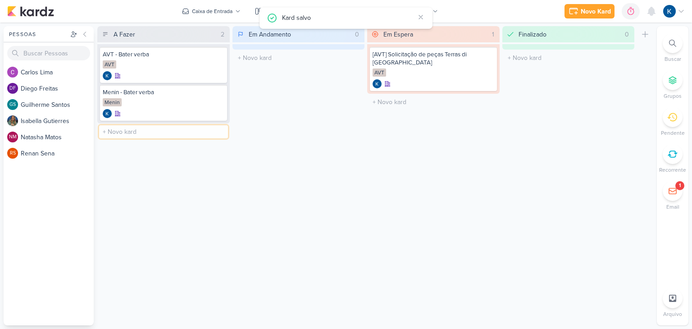
click at [135, 132] on input "text" at bounding box center [163, 131] width 129 height 13
type input "Calegari - Bater verba"
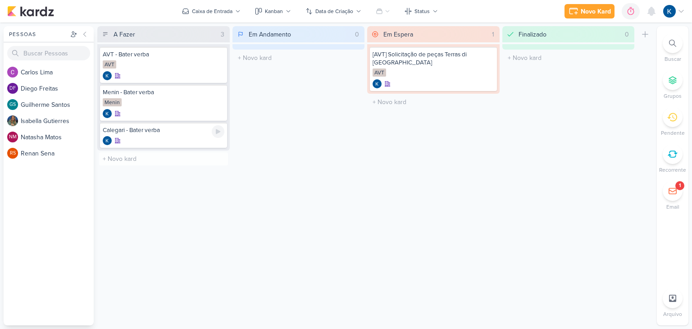
click at [148, 134] on div "Calegari - Bater verba" at bounding box center [163, 135] width 127 height 25
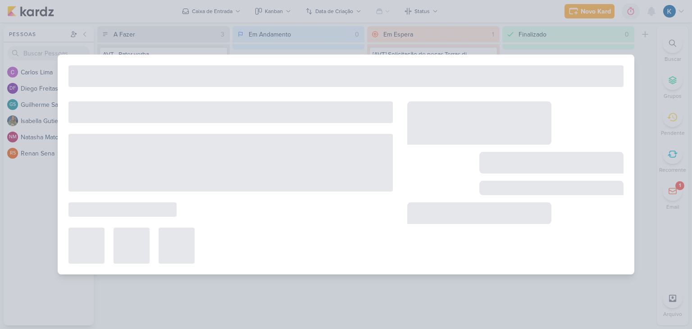
type input "Calegari - Bater verba"
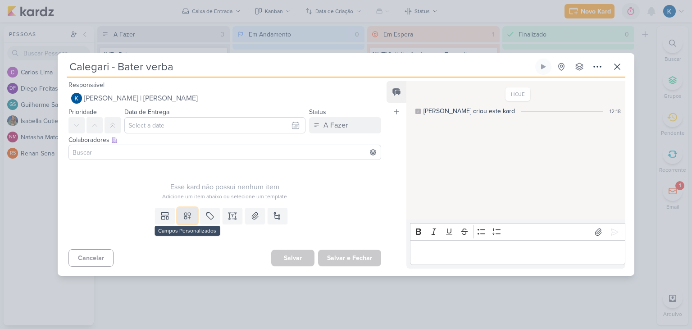
click at [186, 215] on icon at bounding box center [187, 215] width 9 height 9
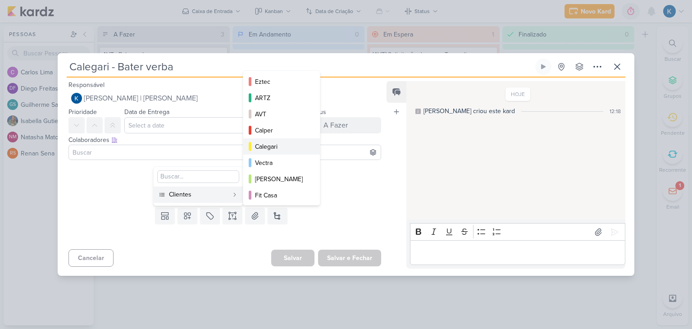
click at [288, 145] on div "Calegari" at bounding box center [282, 146] width 54 height 9
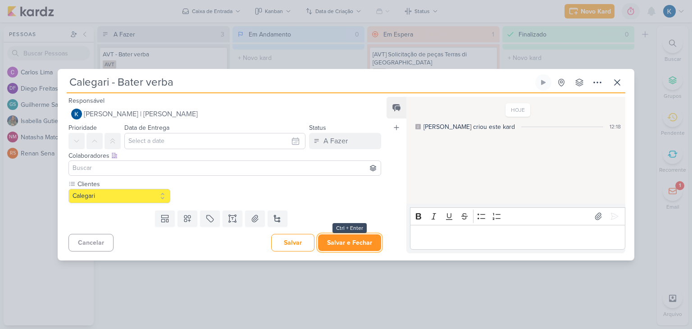
click at [353, 246] on button "Salvar e Fechar" at bounding box center [349, 242] width 63 height 17
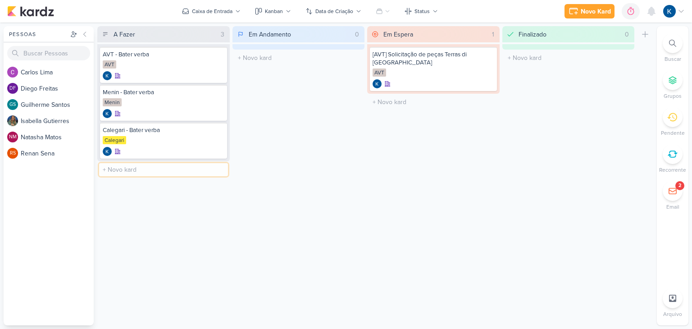
click at [155, 168] on input "text" at bounding box center [163, 169] width 129 height 13
type input "AVT - Impulsionamentos Instagram"
click at [164, 171] on div "AVT - Impulsionamentos Instagram" at bounding box center [164, 168] width 122 height 8
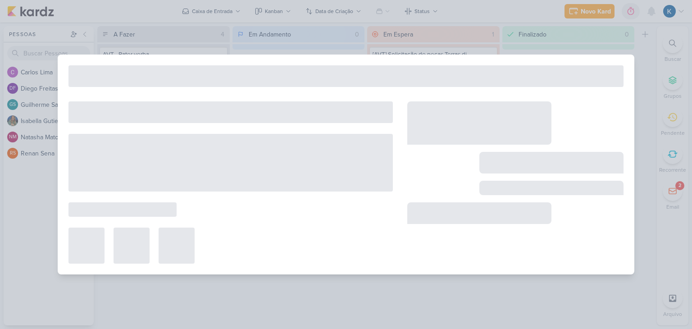
type input "AVT - Impulsionamentos Instagram"
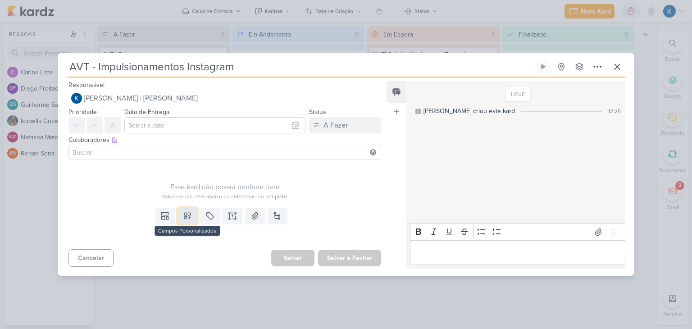
click at [187, 217] on icon at bounding box center [187, 216] width 6 height 6
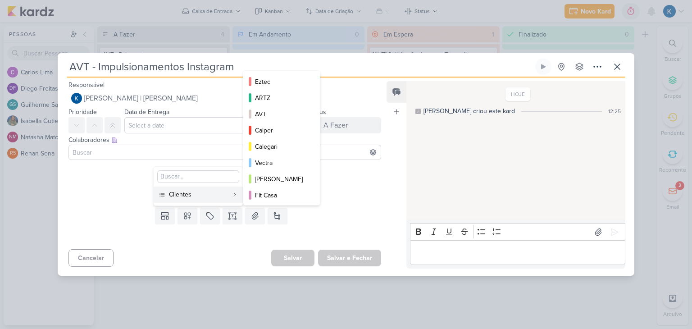
click at [210, 193] on div "Clientes" at bounding box center [198, 194] width 59 height 9
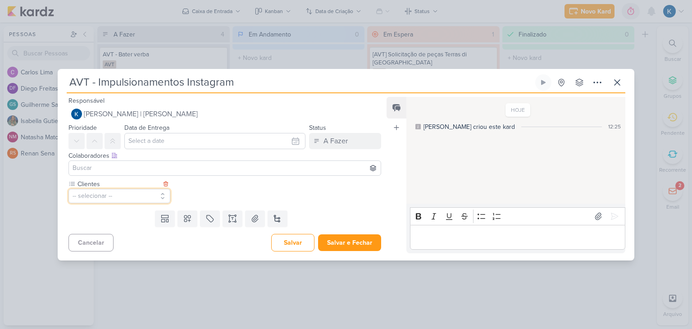
click at [114, 197] on button "-- selecionar --" at bounding box center [119, 196] width 102 height 14
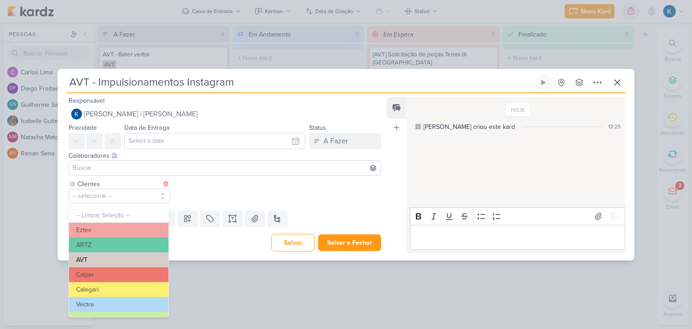
click at [103, 257] on button "AVT" at bounding box center [119, 259] width 100 height 15
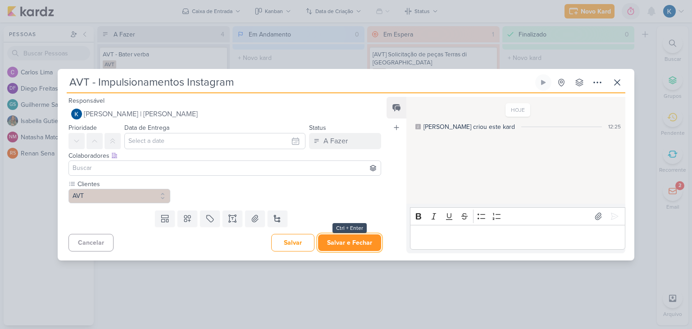
click at [338, 242] on button "Salvar e Fechar" at bounding box center [349, 242] width 63 height 17
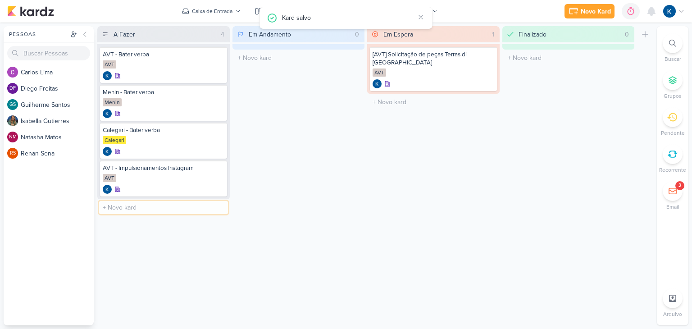
click at [137, 204] on input "text" at bounding box center [163, 207] width 129 height 13
type input "AVT - Impulsionamentos Tiktok"
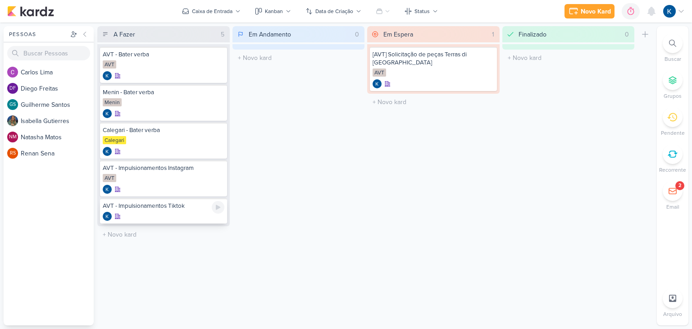
click at [155, 212] on div at bounding box center [164, 216] width 122 height 9
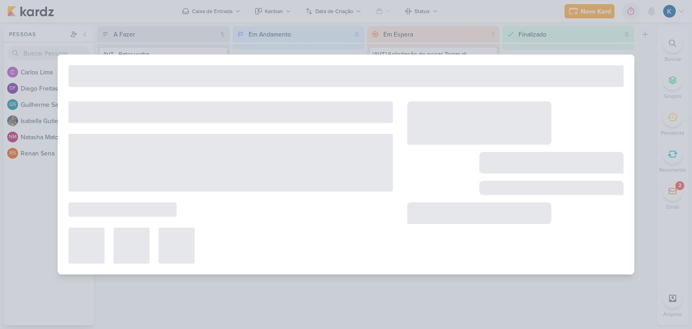
type input "AVT - Impulsionamentos Tiktok"
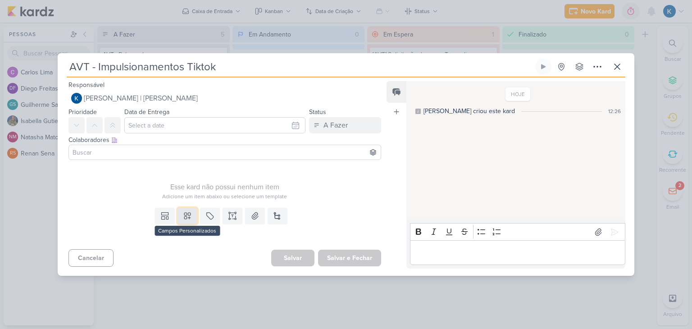
click at [183, 216] on icon at bounding box center [187, 215] width 9 height 9
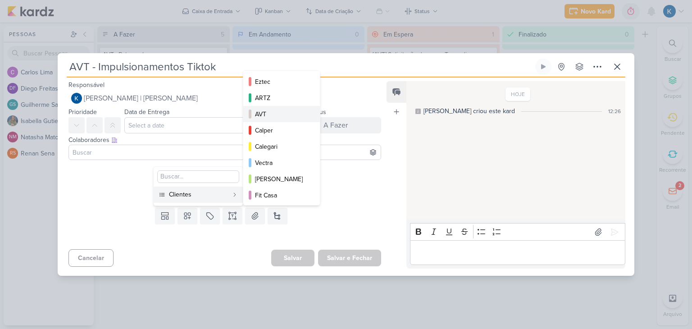
click at [279, 112] on div "AVT" at bounding box center [282, 113] width 54 height 9
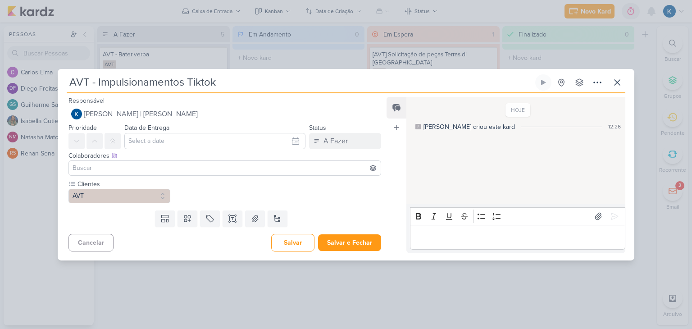
click at [275, 282] on div "AVT - Impulsionamentos Tiktok Criado por mim" at bounding box center [346, 164] width 692 height 329
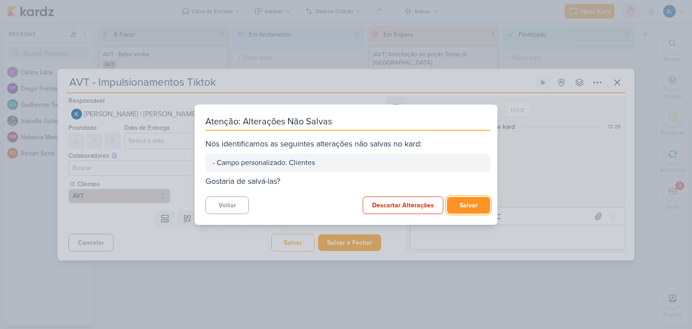
click at [462, 204] on button "Salvar" at bounding box center [468, 205] width 43 height 17
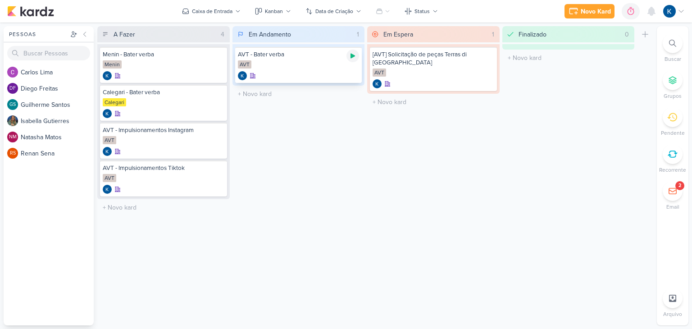
click at [352, 56] on icon at bounding box center [352, 56] width 5 height 5
click at [355, 55] on icon at bounding box center [352, 55] width 7 height 7
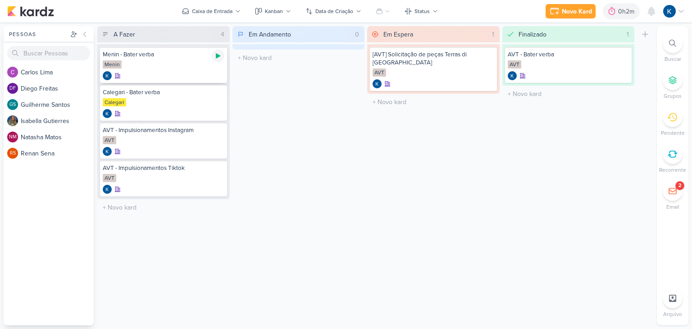
click at [217, 56] on icon at bounding box center [218, 56] width 5 height 5
drag, startPoint x: 218, startPoint y: 55, endPoint x: 197, endPoint y: 60, distance: 21.4
click at [218, 55] on icon at bounding box center [218, 56] width 5 height 5
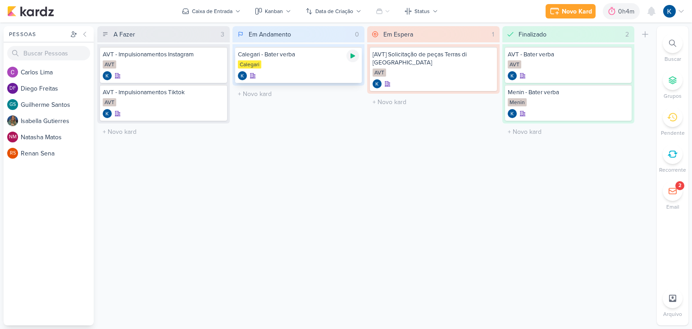
click at [352, 59] on icon at bounding box center [352, 55] width 7 height 7
click at [353, 55] on icon at bounding box center [352, 56] width 5 height 5
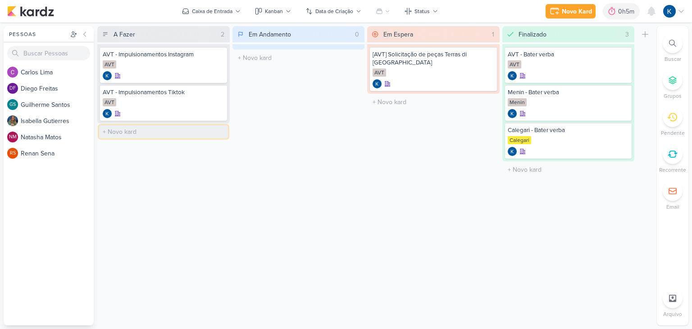
click at [159, 128] on input "text" at bounding box center [163, 131] width 129 height 13
click at [206, 131] on input "AVT - Fazer comparação CPL PlataformaxTintim" at bounding box center [163, 131] width 129 height 13
type input "AVT - Fazer comparação CPL PlataformaXTintim"
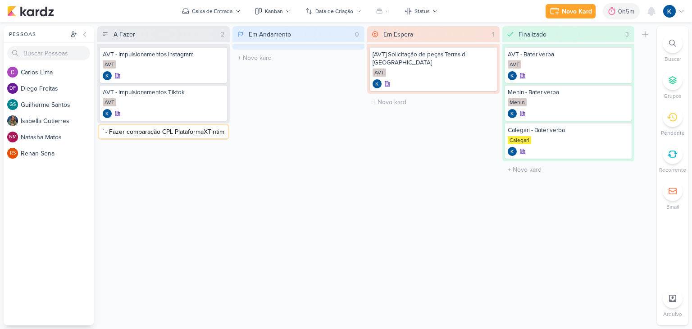
drag, startPoint x: 208, startPoint y: 132, endPoint x: 241, endPoint y: 132, distance: 32.9
click at [241, 132] on div "A Fazer 2 Mover Para Esquerda Mover Para Direita [GEOGRAPHIC_DATA] AVT - Impuls…" at bounding box center [375, 175] width 556 height 299
click at [189, 132] on input "AVT - Fazer comparação CPL PlataformaXTintim" at bounding box center [163, 131] width 129 height 13
click at [175, 141] on div "AVT - Fazer comparação CPL PlataformaXTintim" at bounding box center [164, 134] width 122 height 16
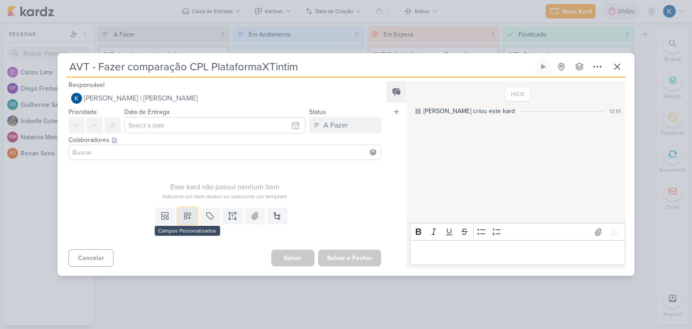
click at [181, 220] on button at bounding box center [187, 216] width 20 height 16
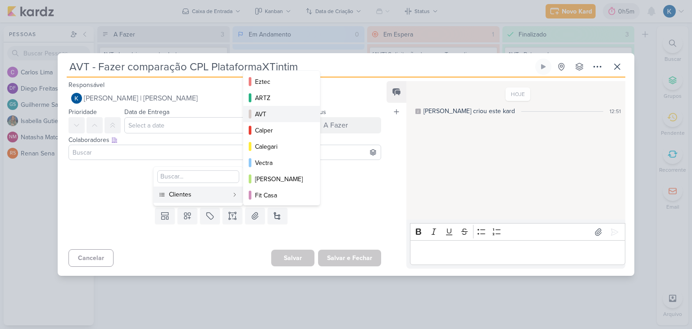
click at [282, 116] on div "AVT" at bounding box center [282, 113] width 54 height 9
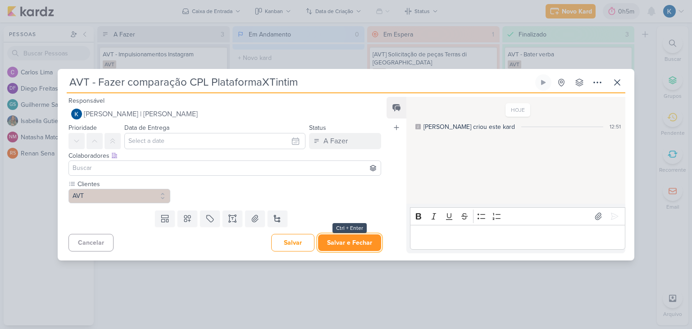
click at [351, 243] on button "Salvar e Fechar" at bounding box center [349, 242] width 63 height 17
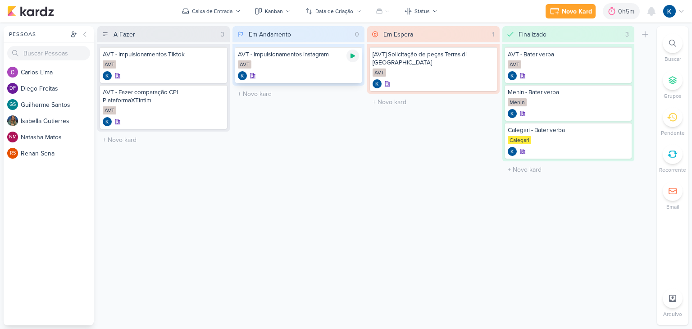
click at [354, 57] on icon at bounding box center [352, 55] width 7 height 7
click at [352, 52] on icon at bounding box center [352, 55] width 7 height 7
click at [353, 58] on icon at bounding box center [352, 55] width 7 height 7
click at [353, 56] on icon at bounding box center [352, 56] width 5 height 5
